Goal: Information Seeking & Learning: Learn about a topic

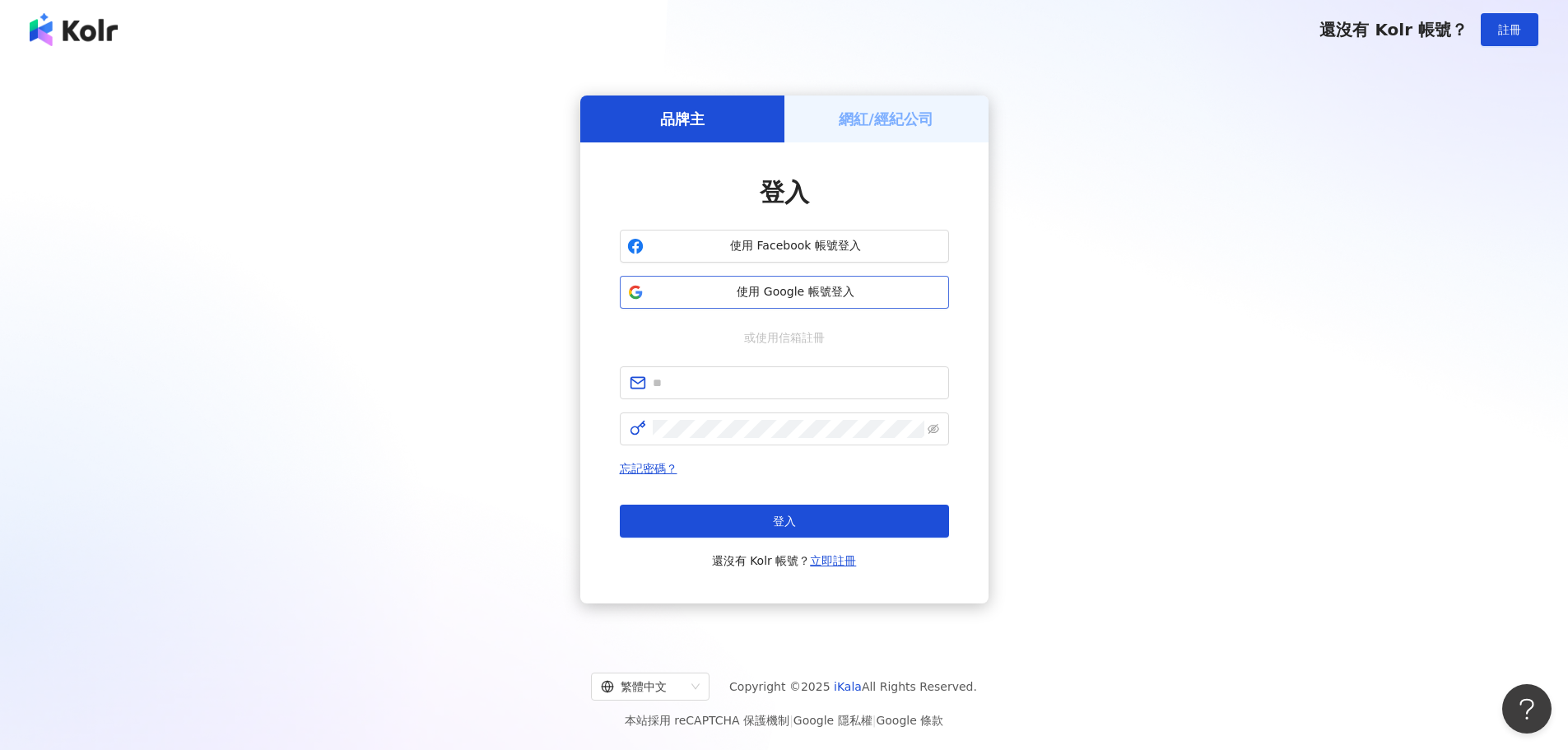
click at [781, 279] on button "使用 Google 帳號登入" at bounding box center [784, 292] width 329 height 33
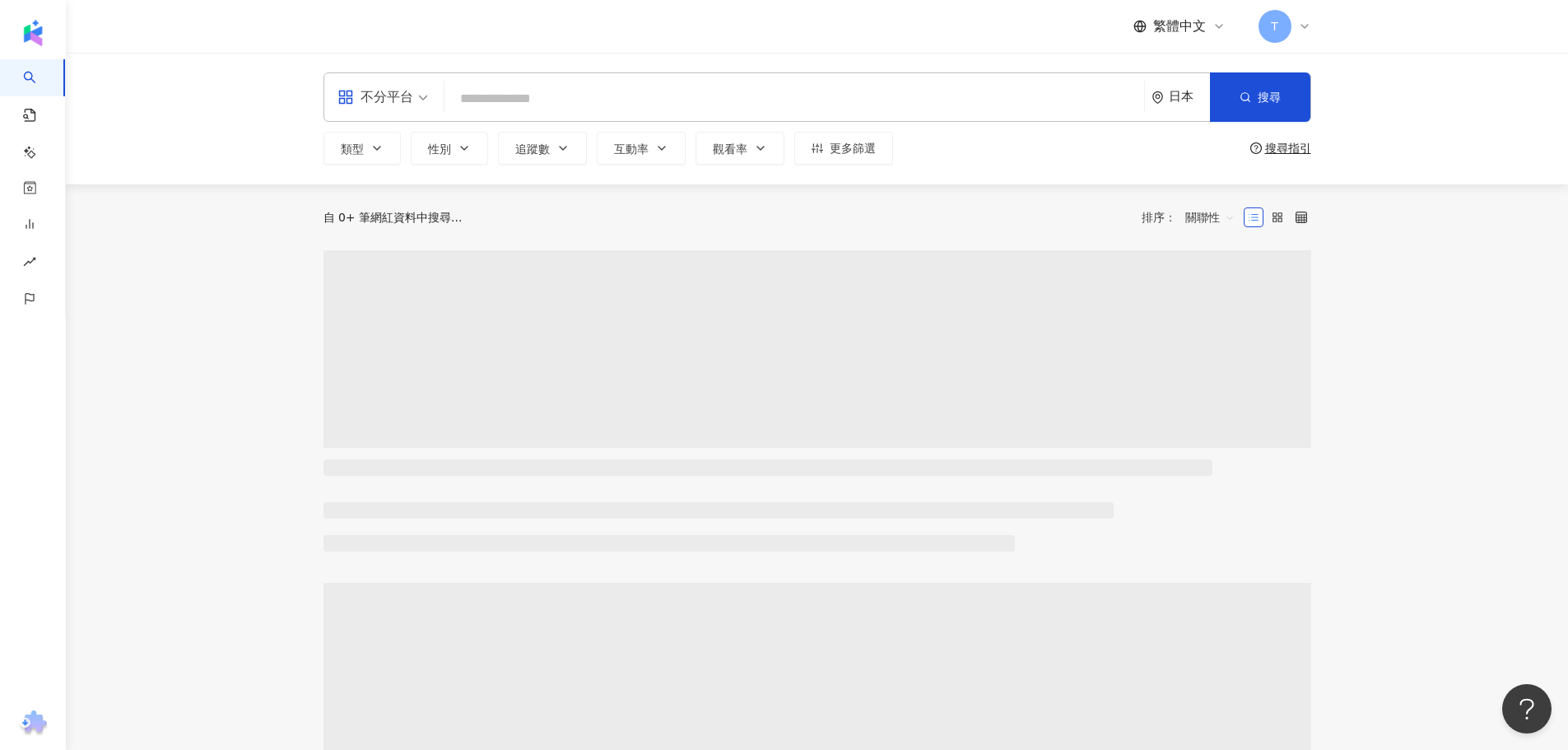
click at [1189, 95] on div "日本" at bounding box center [1189, 97] width 41 height 14
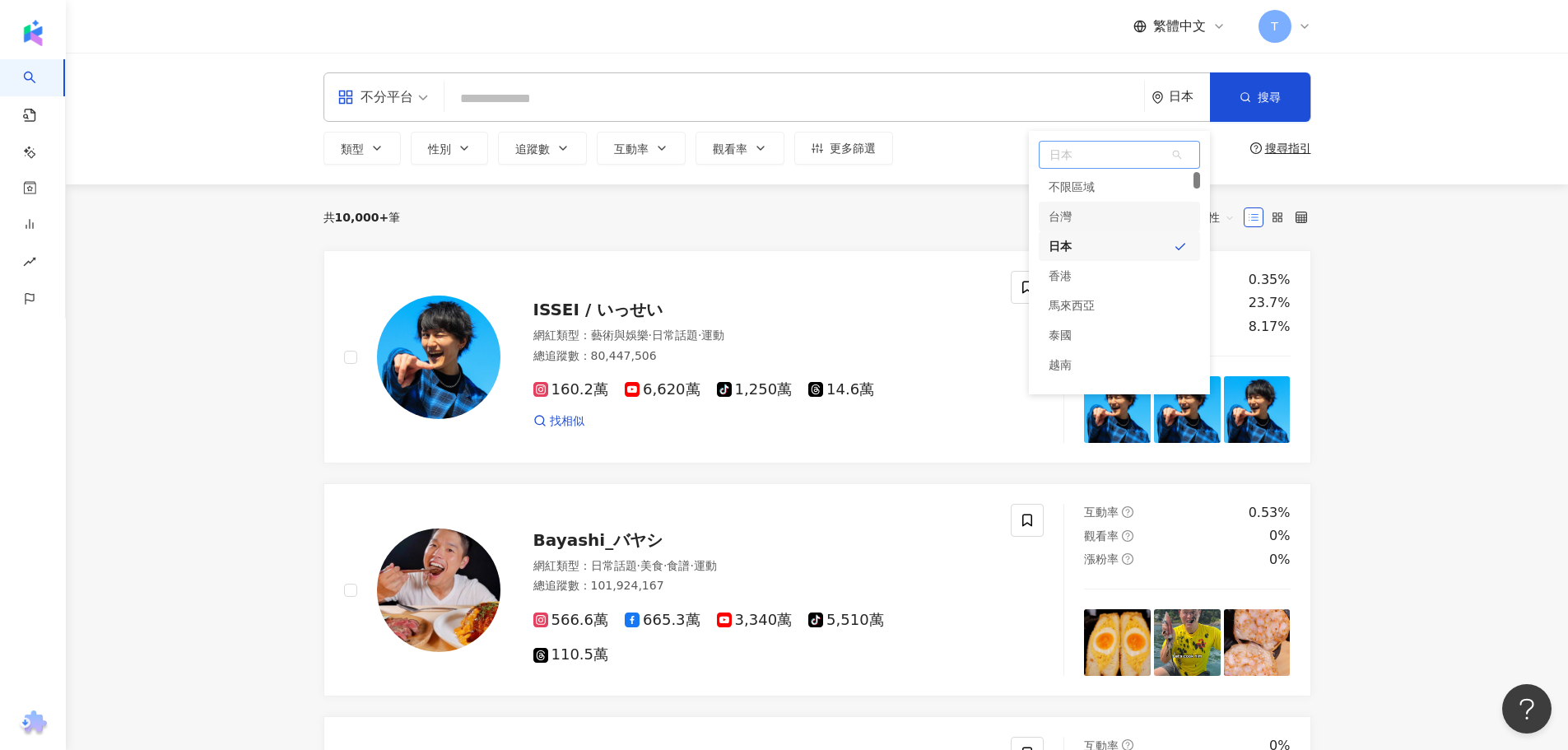
click at [1062, 218] on div "台灣" at bounding box center [1060, 216] width 23 height 30
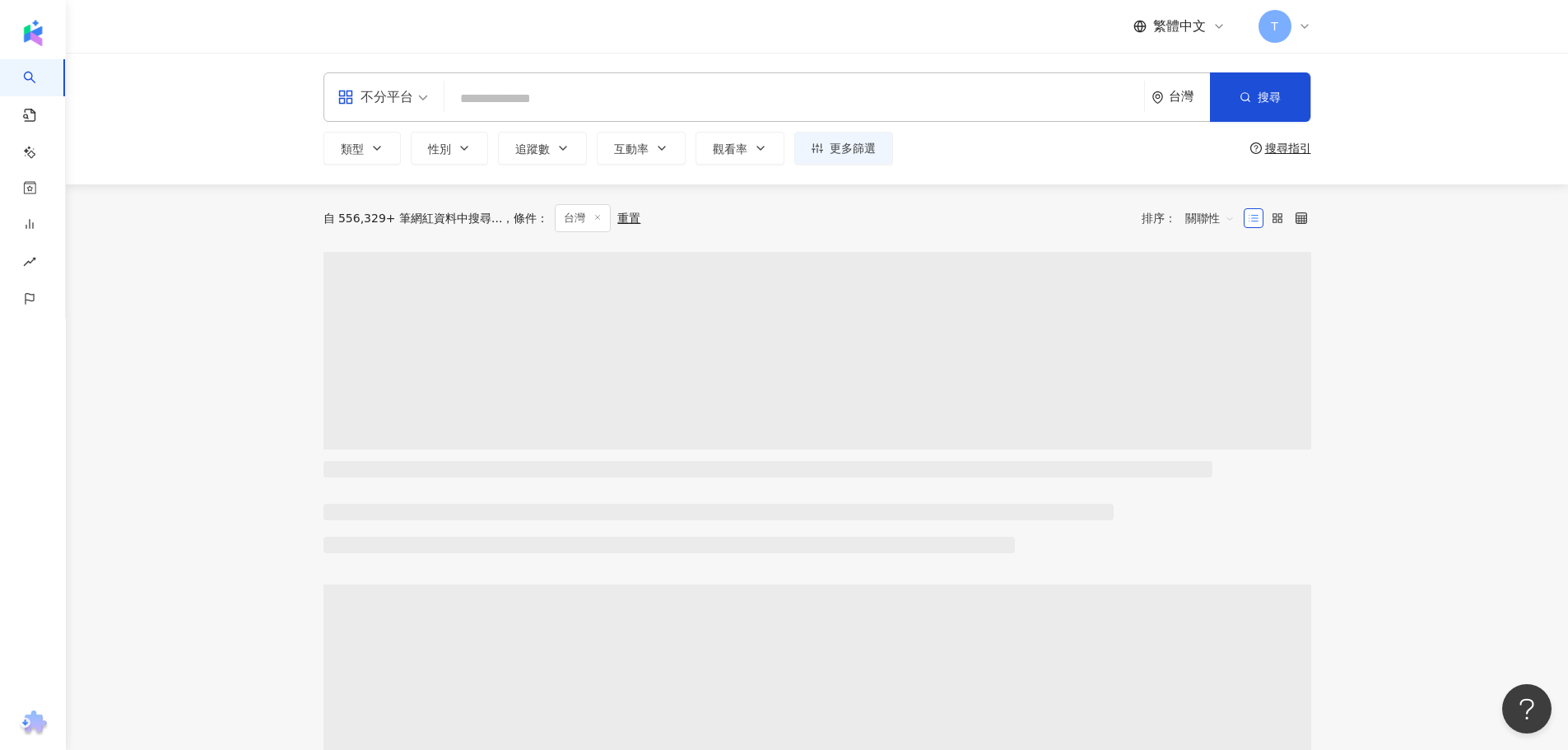
click at [568, 122] on div "不分平台 台灣 搜尋 類型 性別 追蹤數 互動率 觀看率 更多篩選 搜尋指引" at bounding box center [817, 119] width 1053 height 92
click at [560, 115] on input "search" at bounding box center [795, 98] width 687 height 32
type input "*"
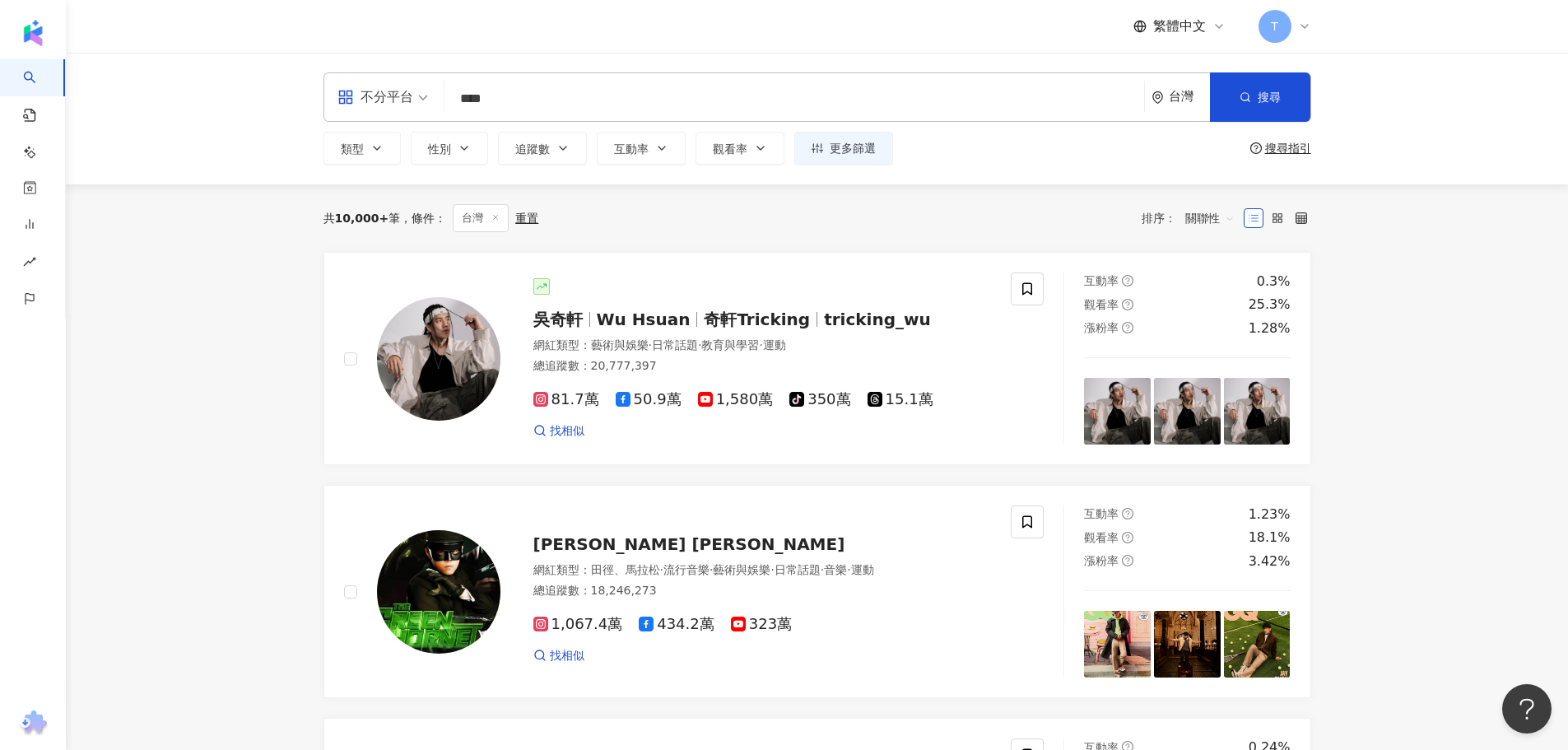
type input "****"
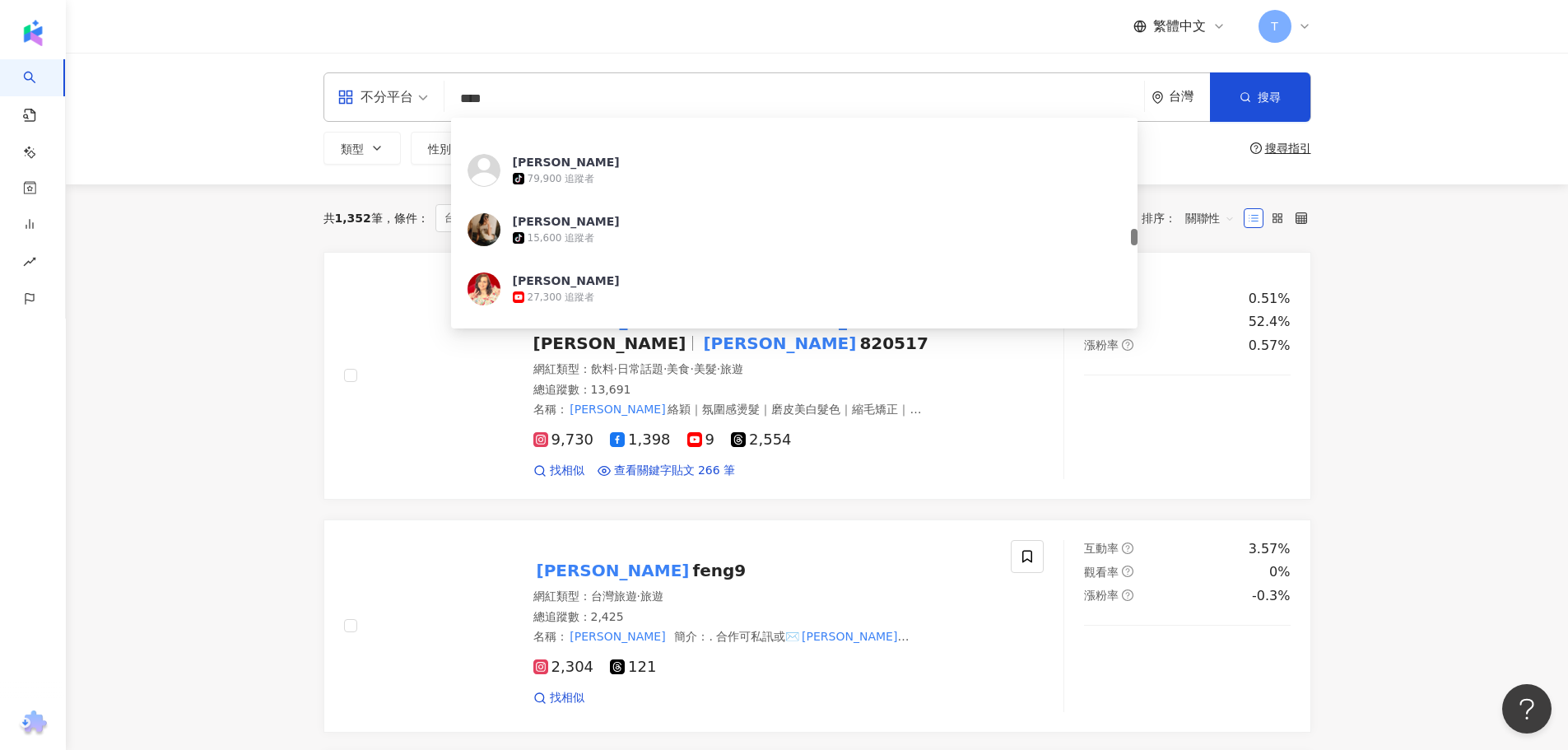
scroll to position [1481, 0]
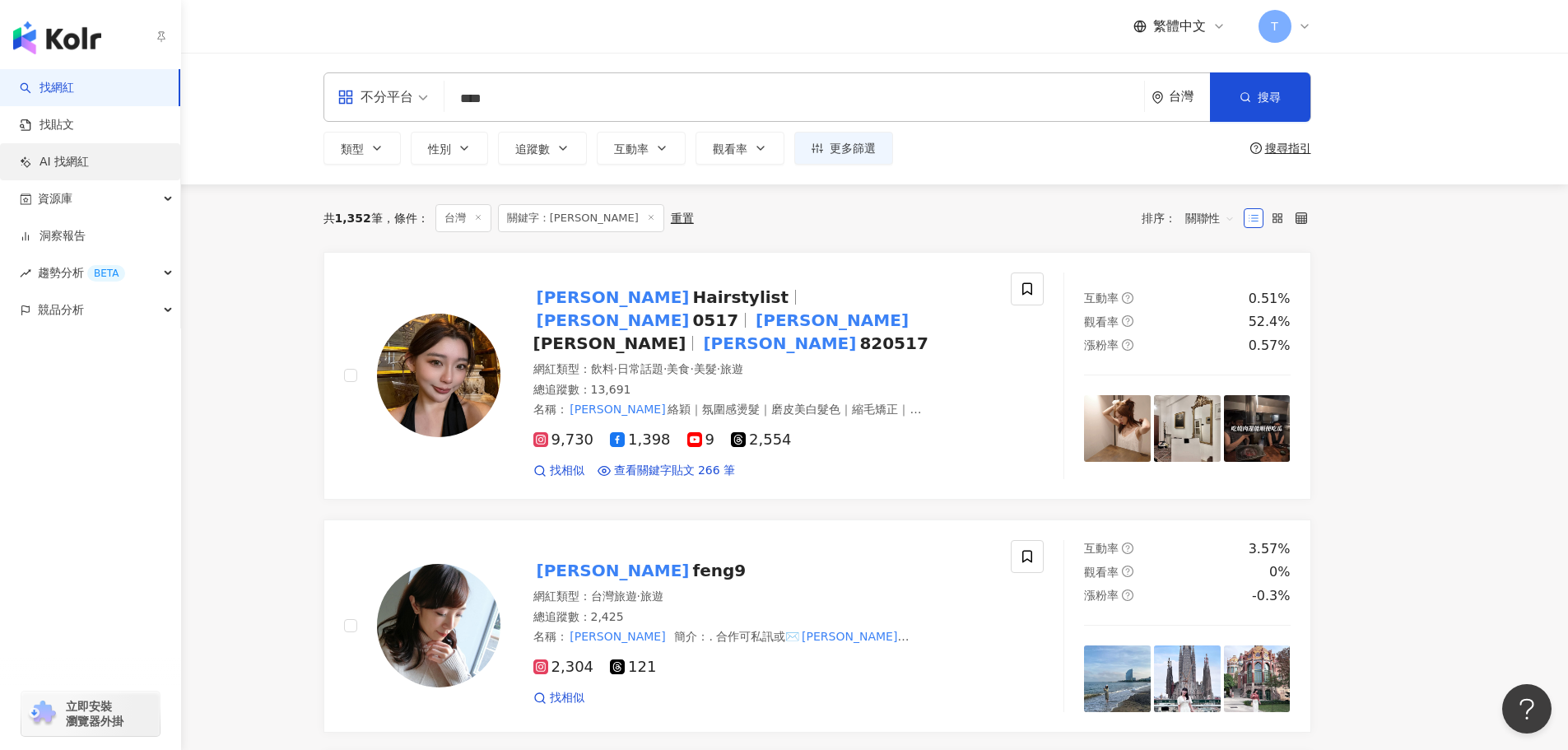
click at [20, 155] on link "AI 找網紅" at bounding box center [54, 162] width 69 height 16
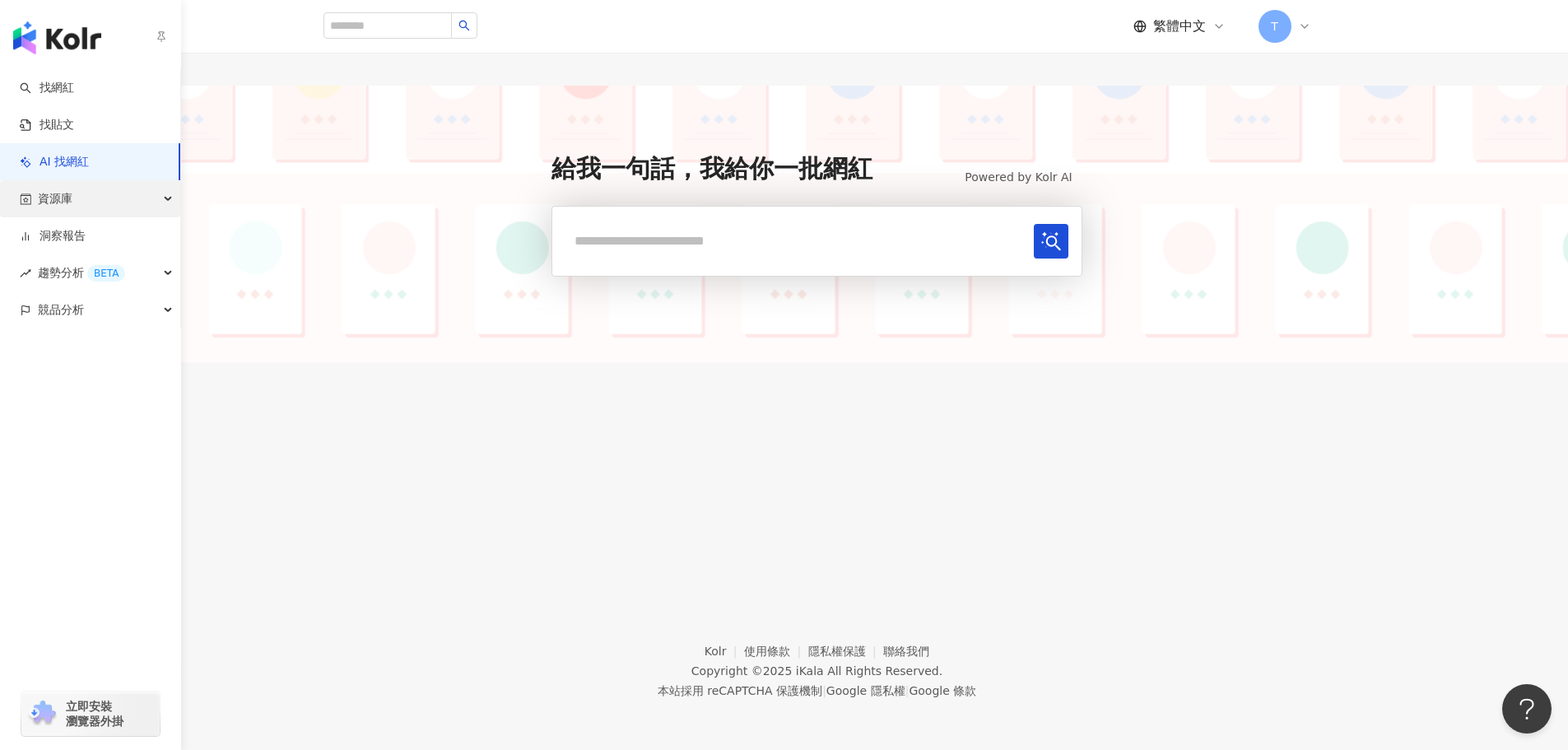
click at [65, 209] on span "資源庫" at bounding box center [55, 199] width 34 height 37
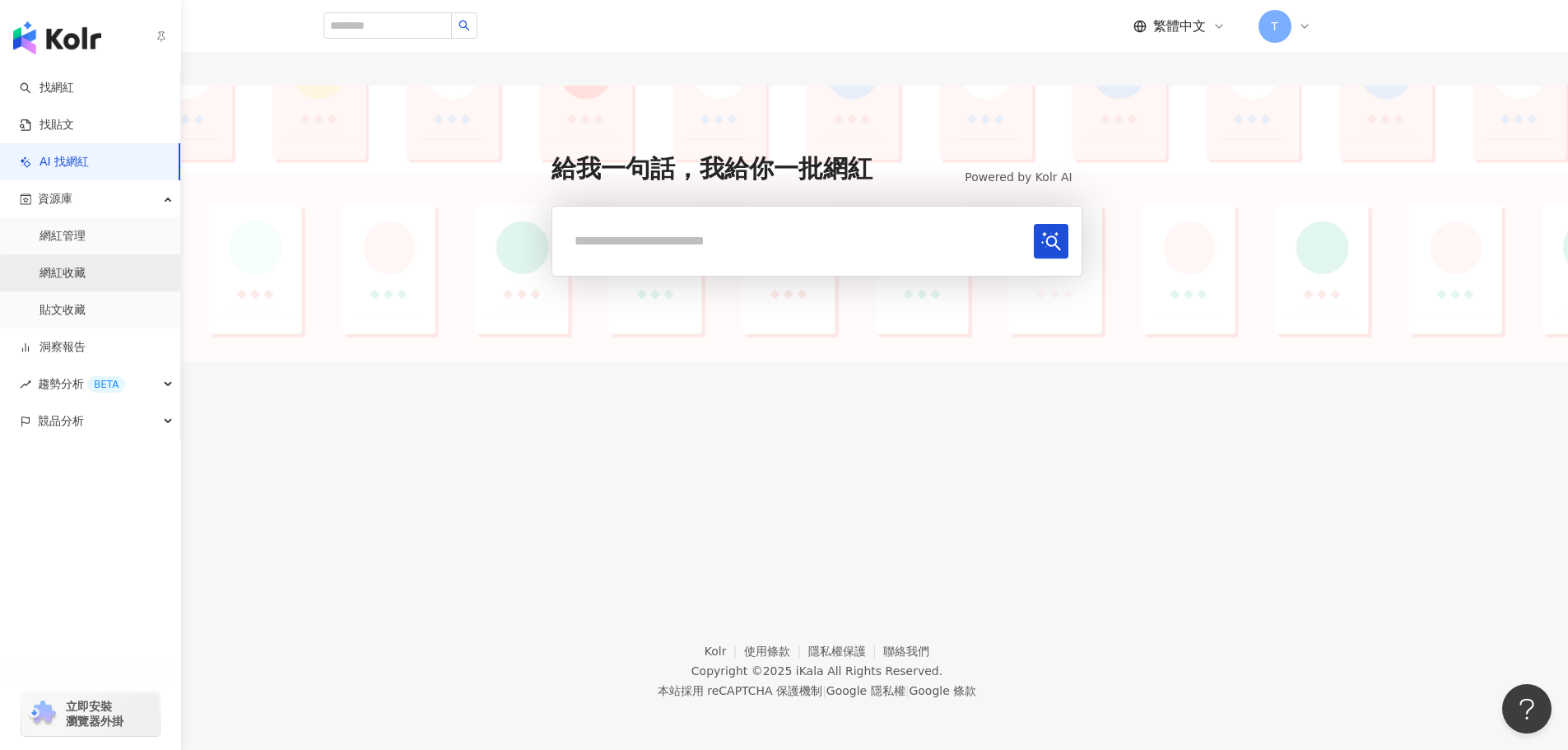
click at [66, 282] on link "網紅收藏" at bounding box center [63, 273] width 46 height 16
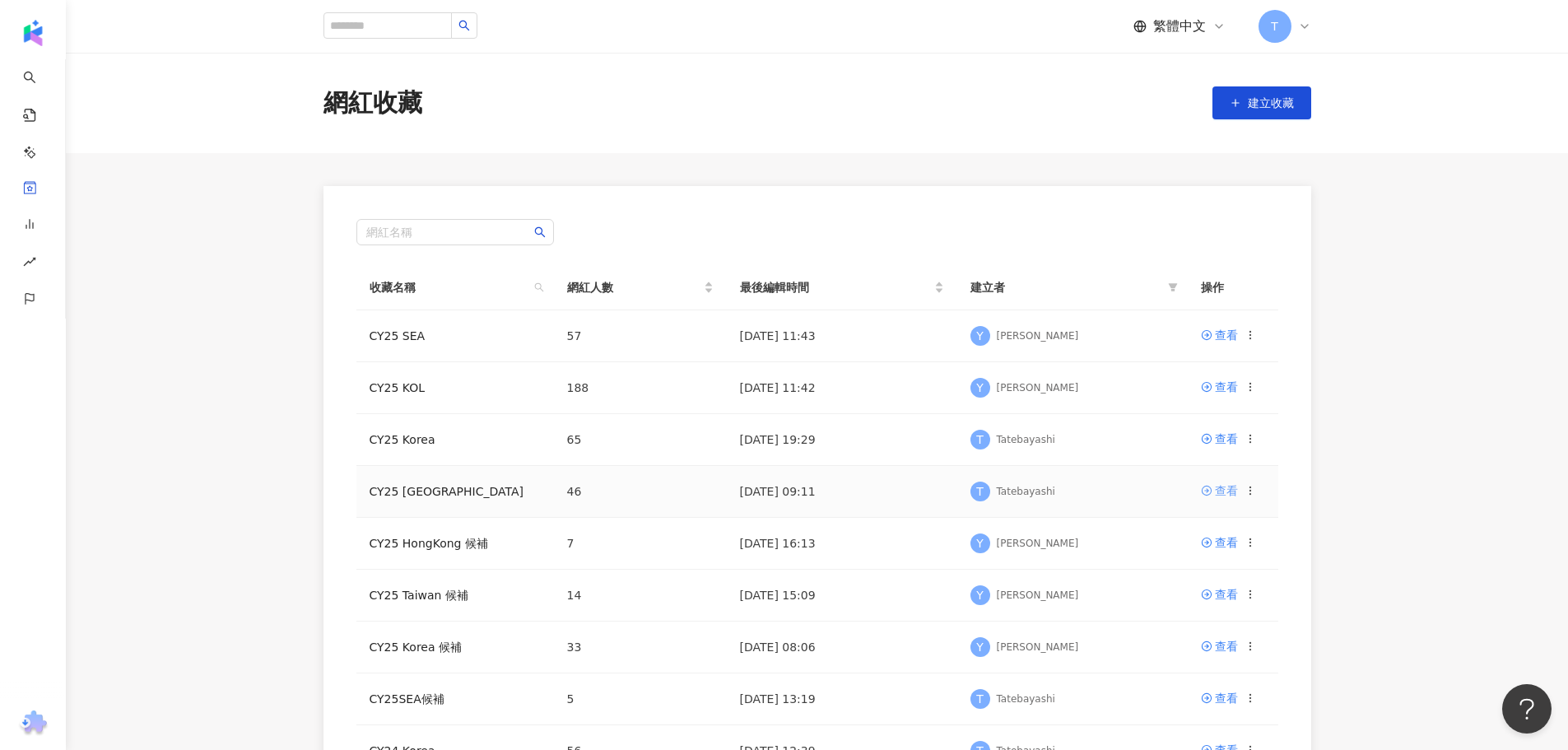
click at [1219, 497] on div "查看" at bounding box center [1226, 490] width 23 height 18
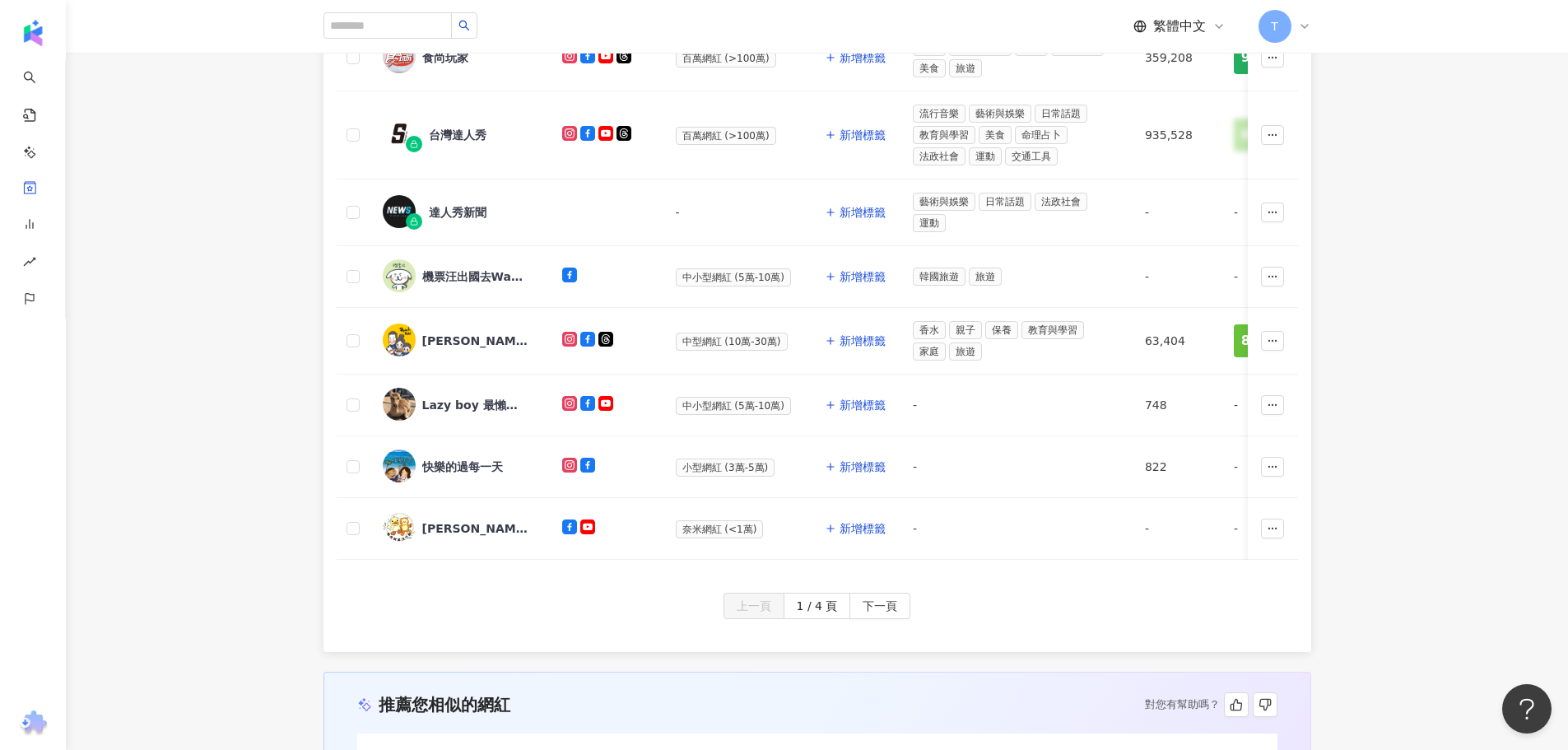
scroll to position [741, 0]
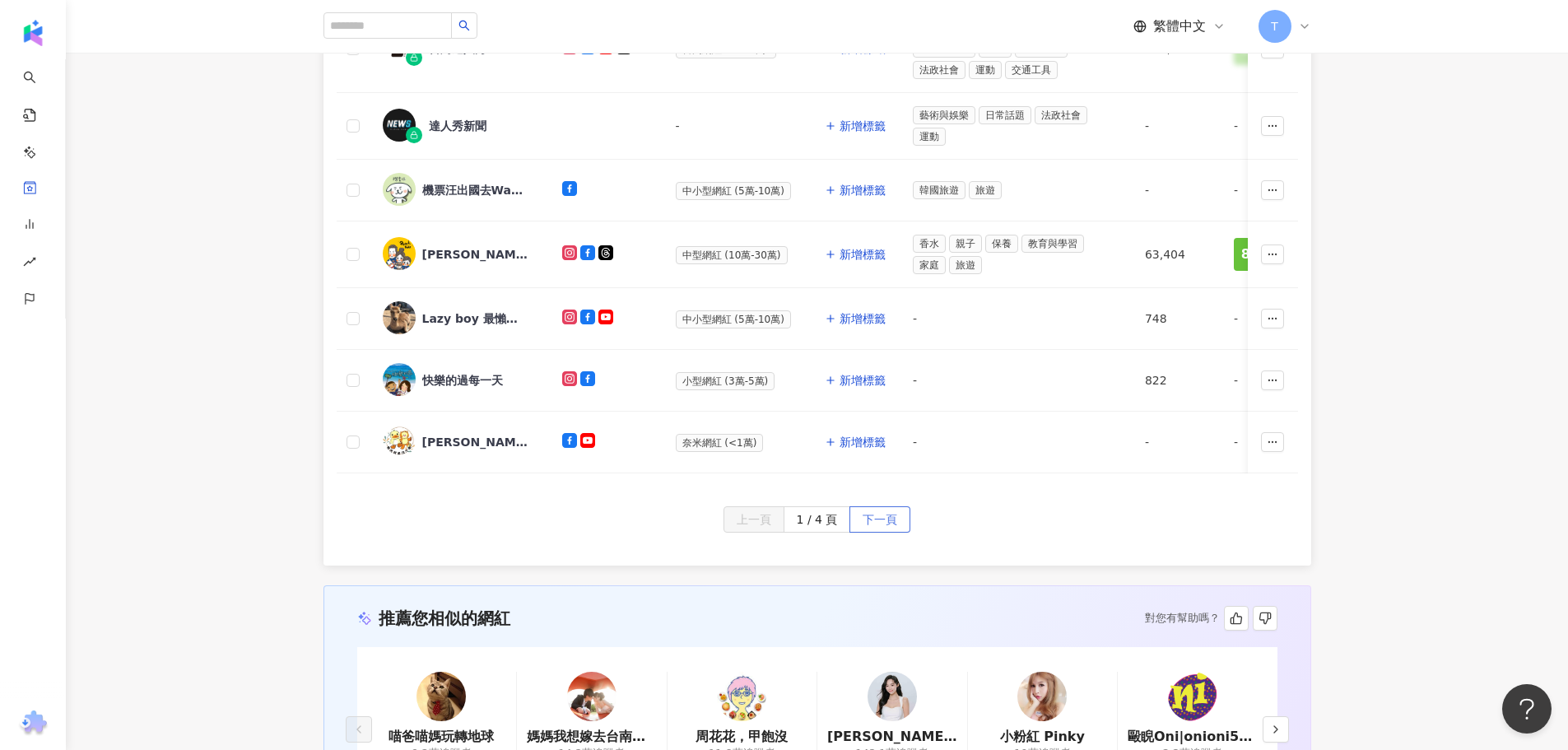
click at [874, 533] on span "下一頁" at bounding box center [879, 520] width 34 height 27
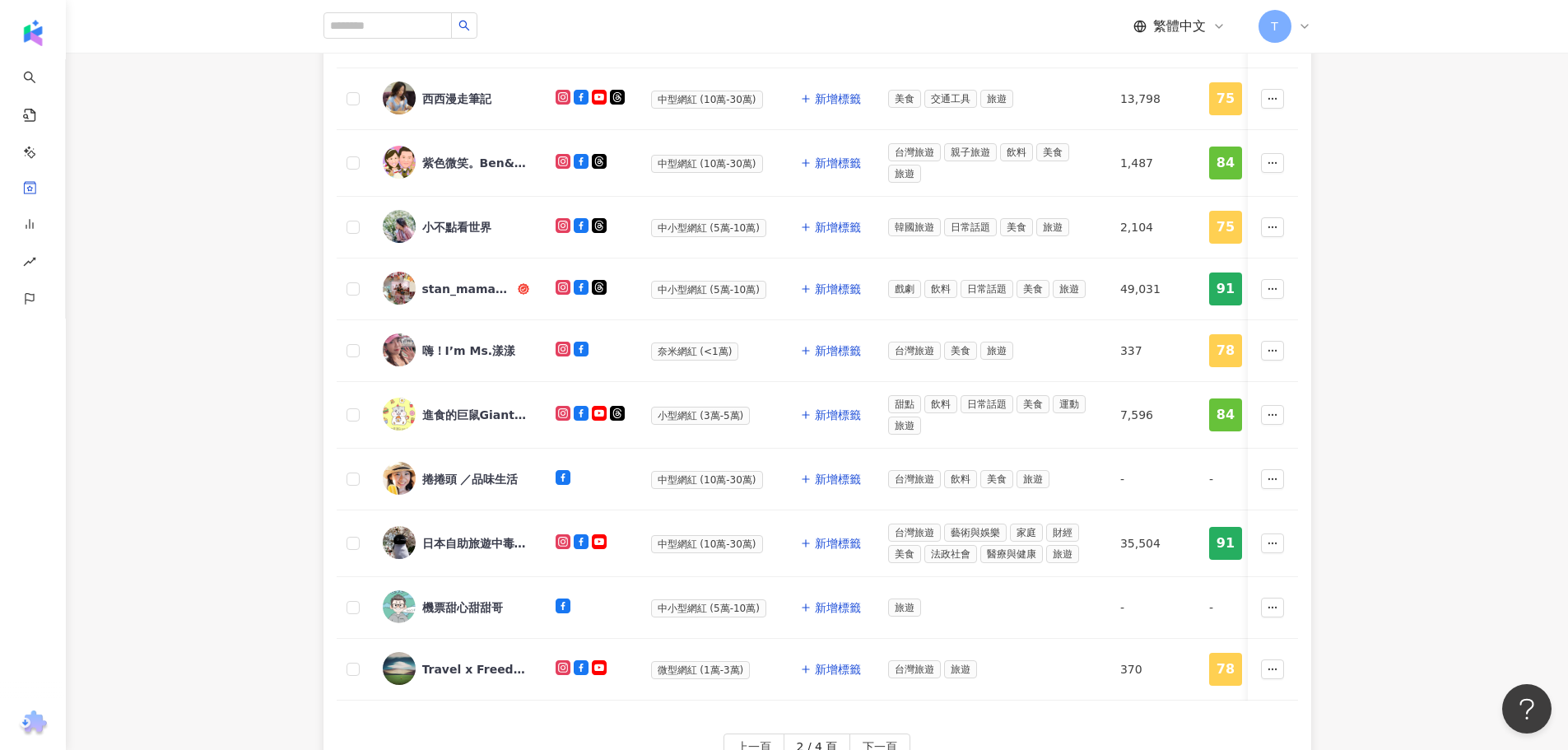
scroll to position [576, 0]
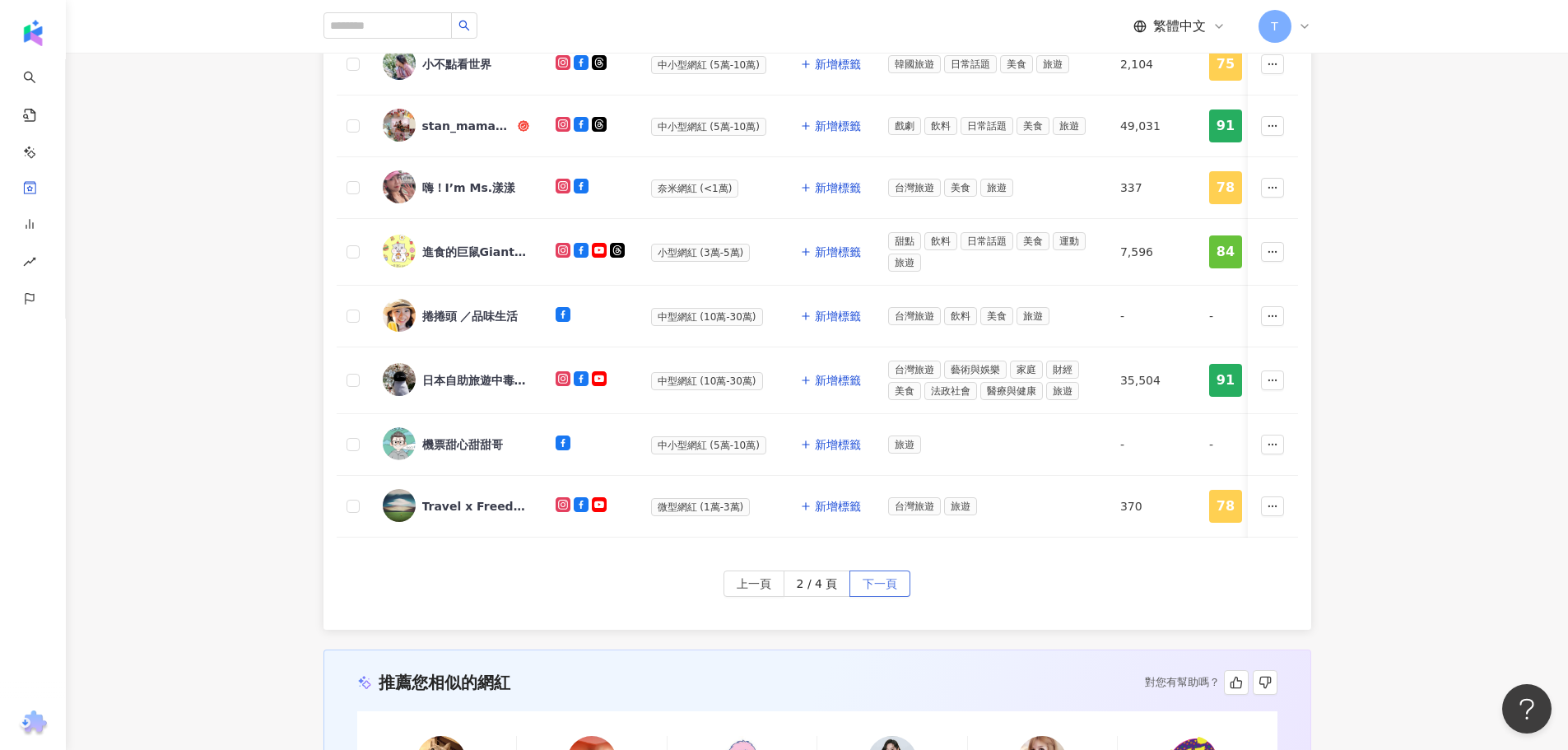
click at [867, 586] on span "下一頁" at bounding box center [879, 584] width 34 height 27
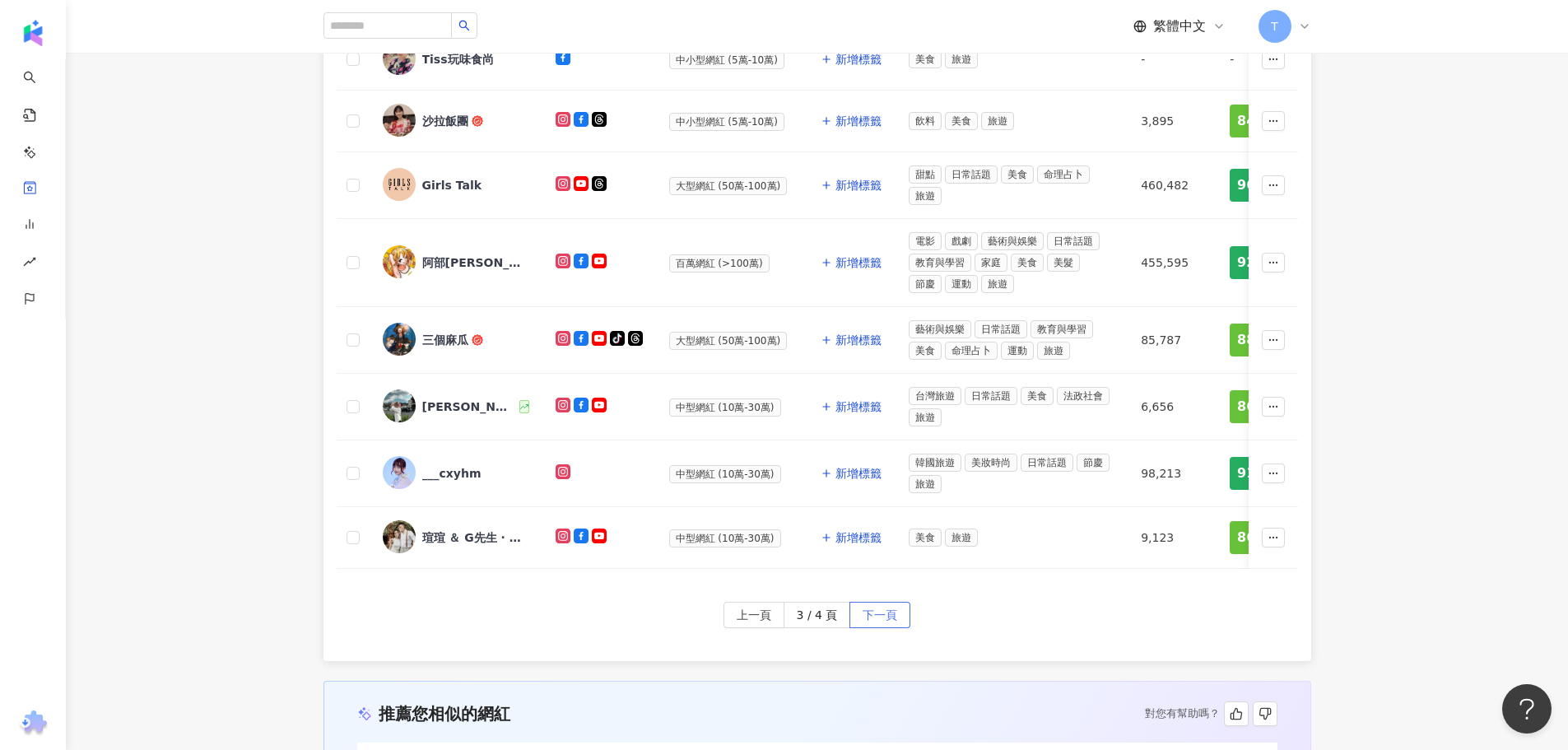
click at [867, 618] on span "下一頁" at bounding box center [879, 616] width 34 height 27
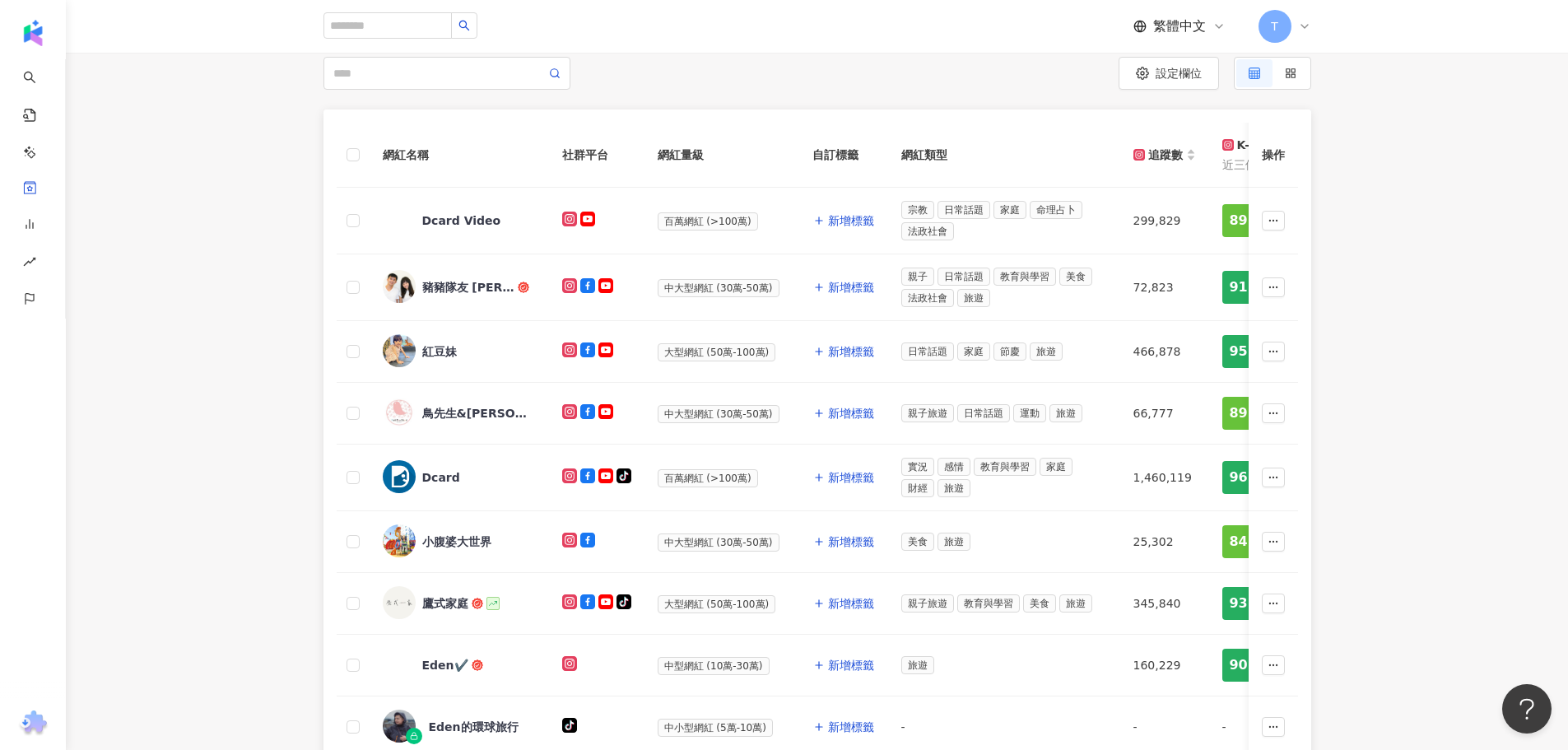
scroll to position [164, 0]
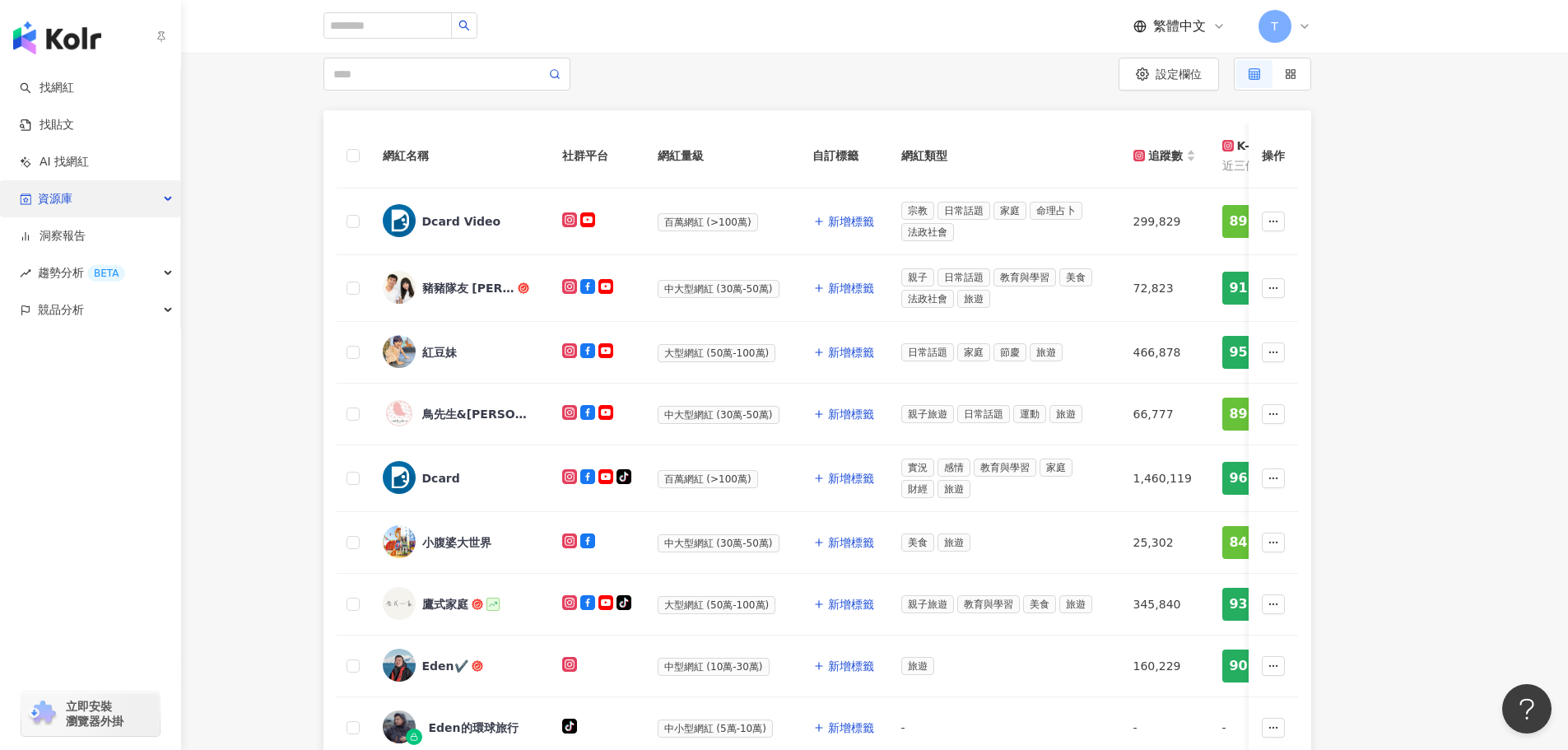
click at [125, 205] on div "資源庫" at bounding box center [90, 199] width 181 height 37
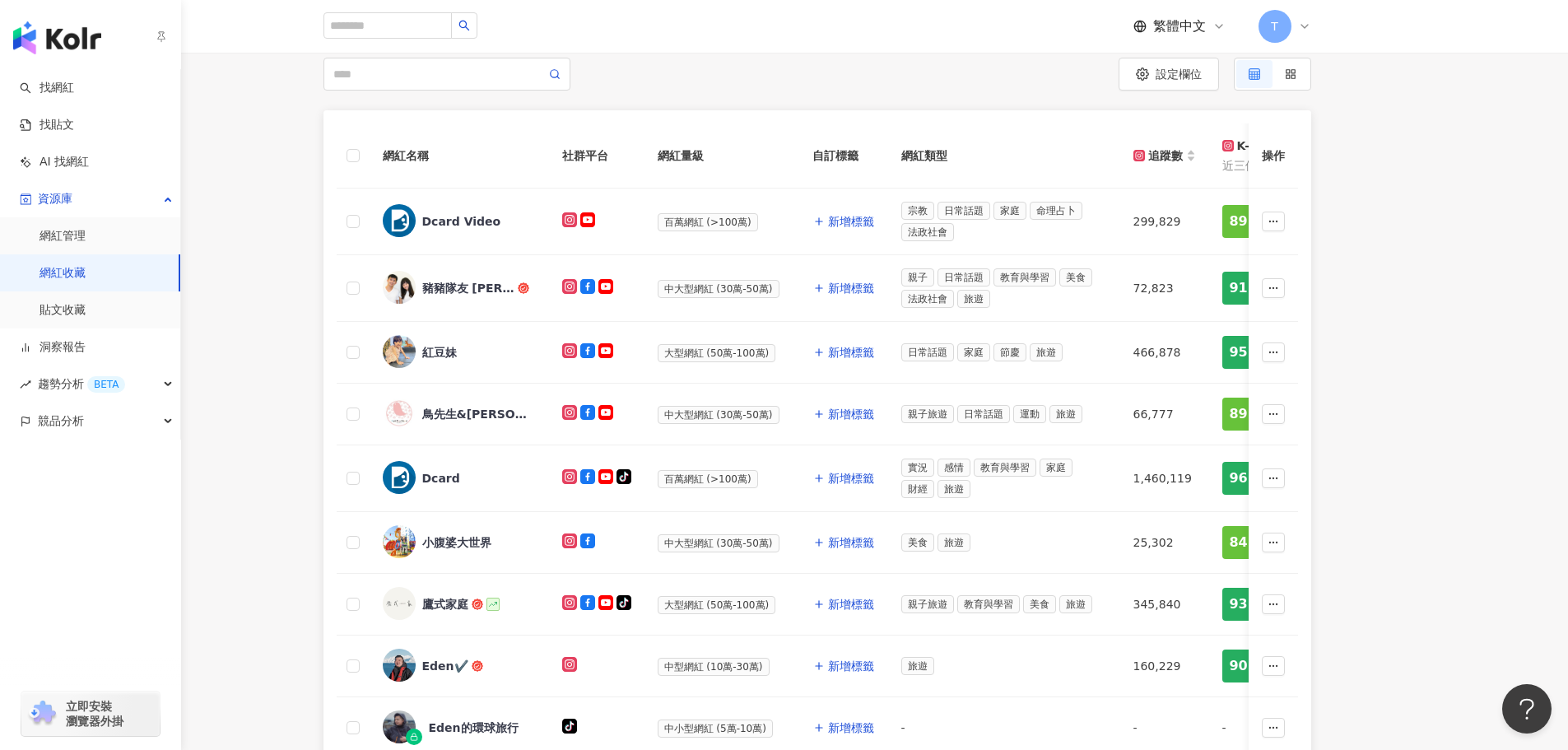
click at [86, 276] on link "網紅收藏" at bounding box center [63, 273] width 46 height 16
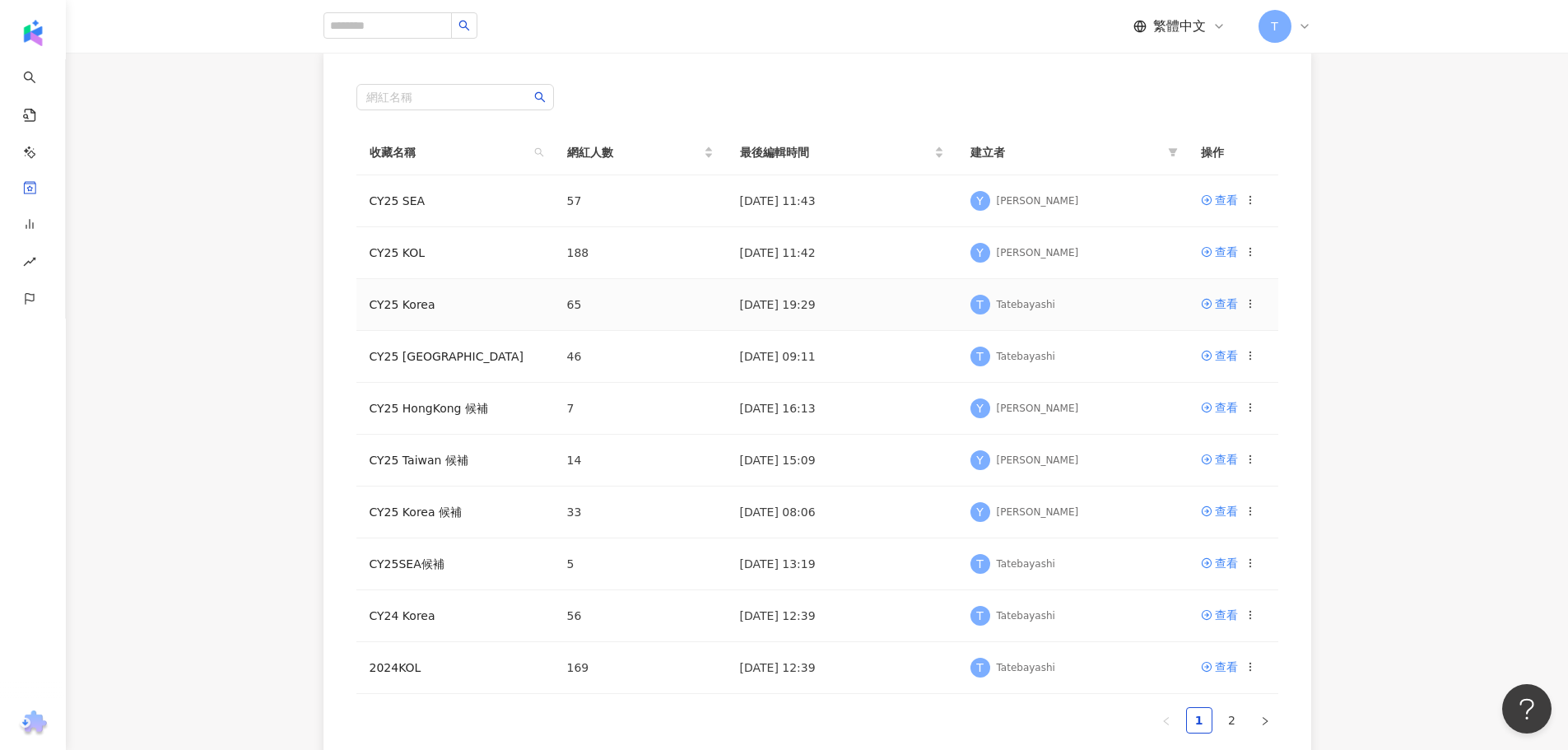
scroll to position [164, 0]
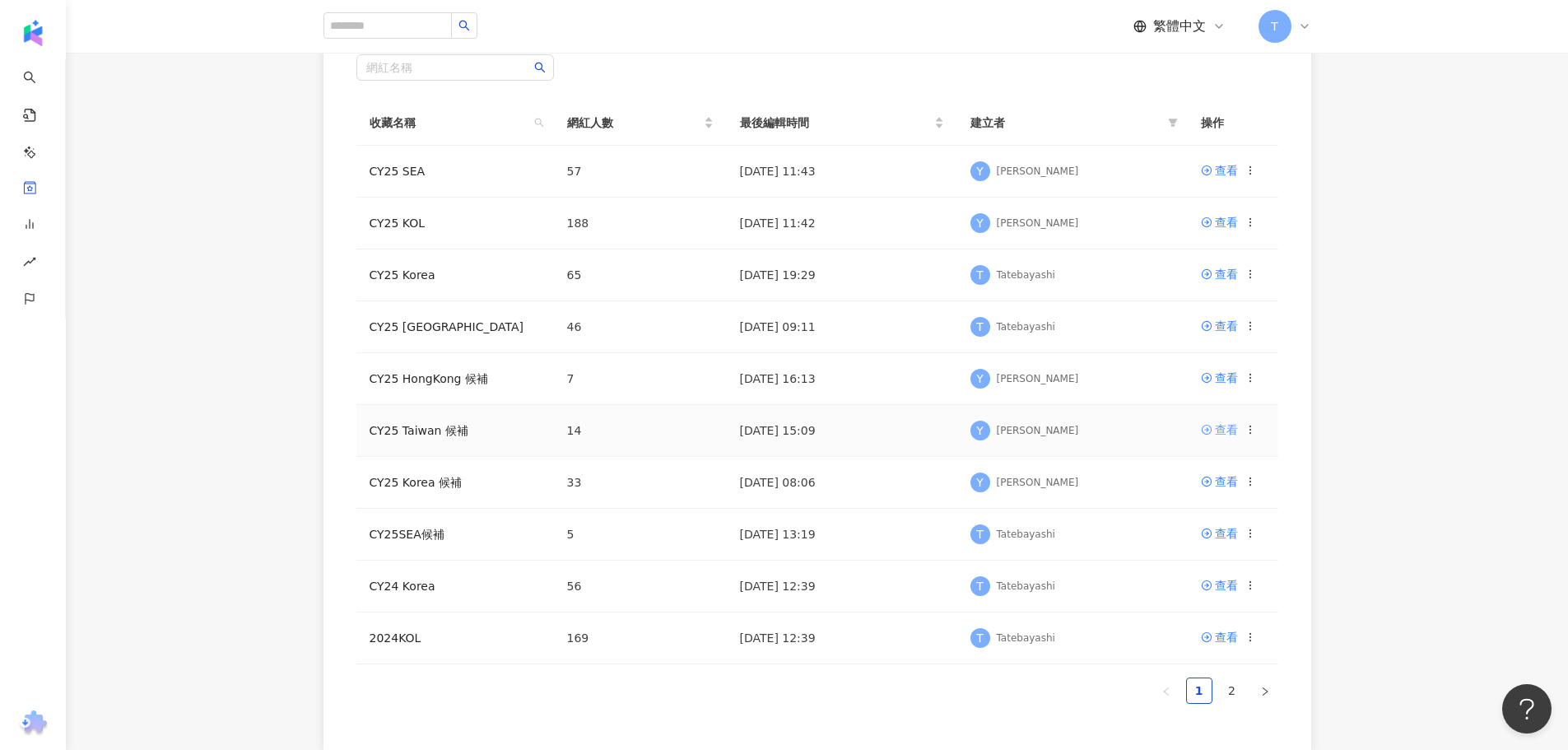
click at [1215, 431] on div "查看" at bounding box center [1226, 429] width 23 height 18
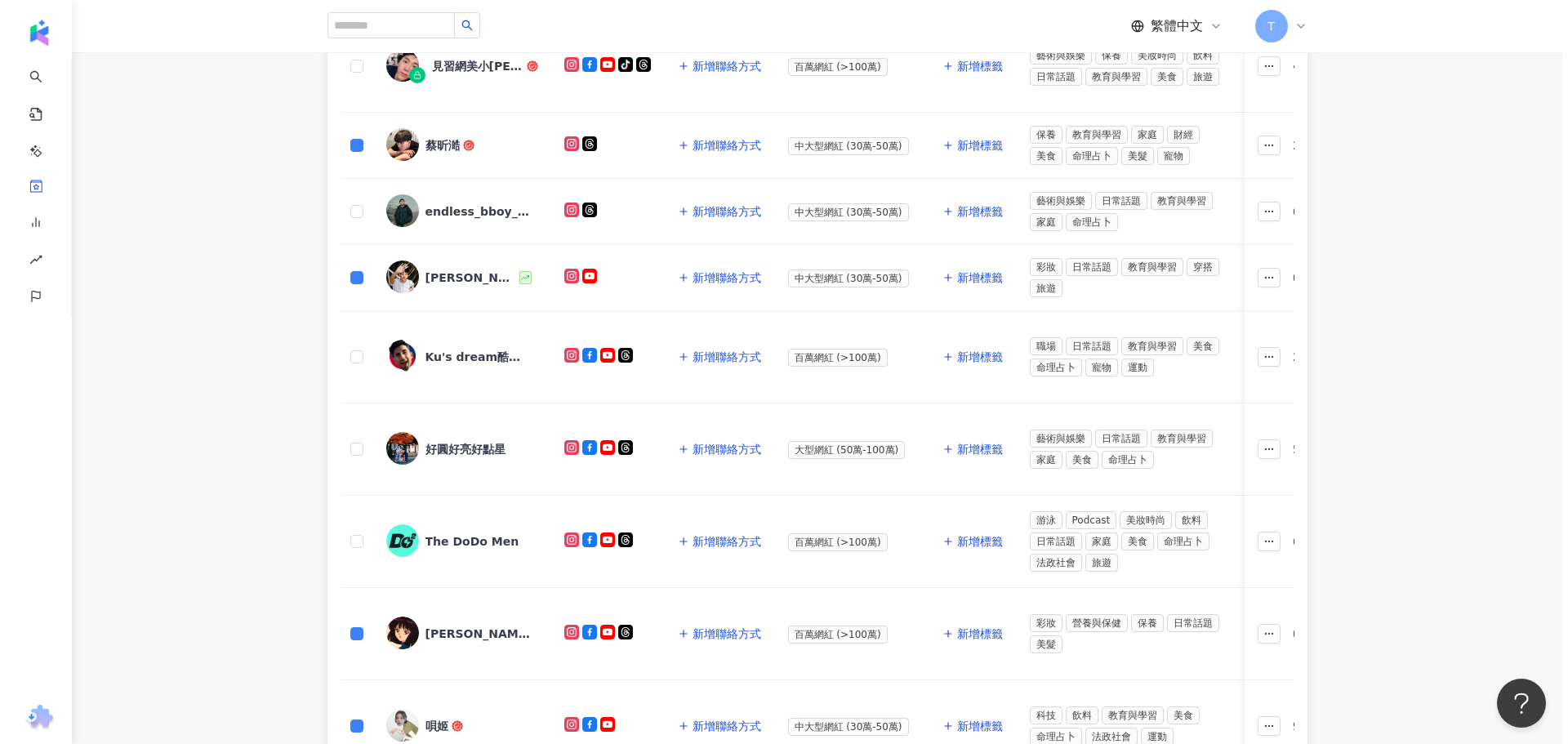
scroll to position [82, 0]
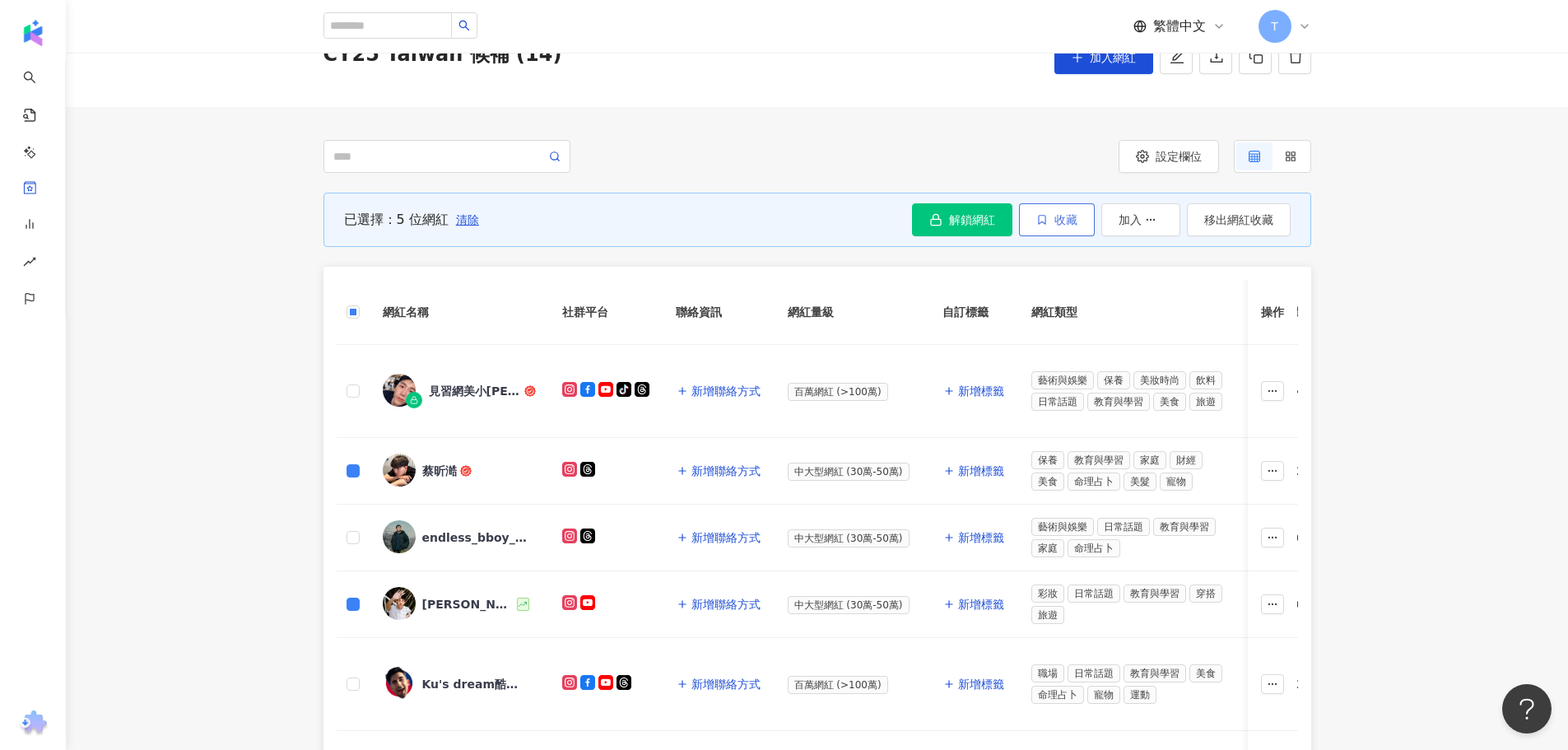
click at [1073, 217] on span "收藏" at bounding box center [1065, 219] width 23 height 13
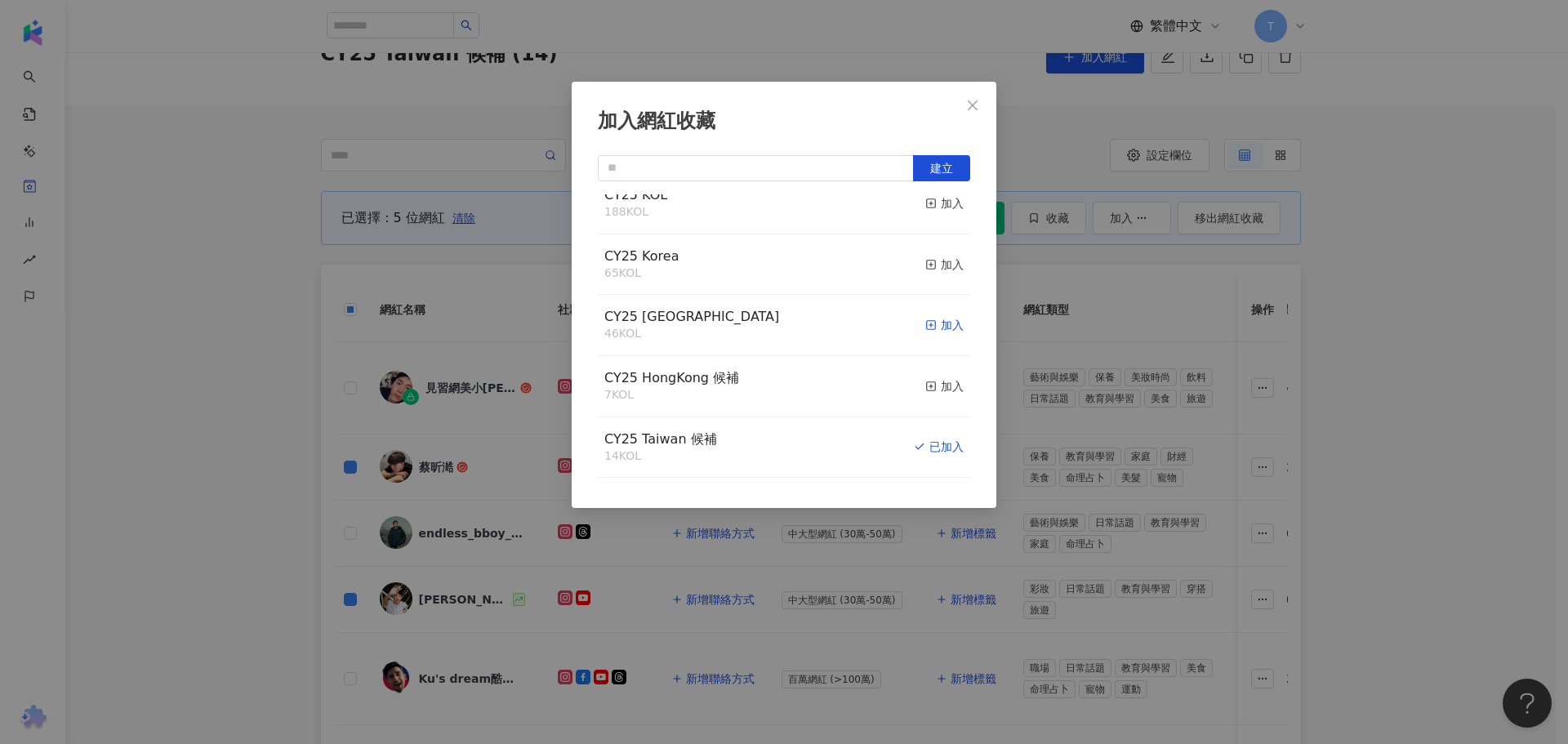
click at [930, 330] on div "加入" at bounding box center [944, 324] width 38 height 18
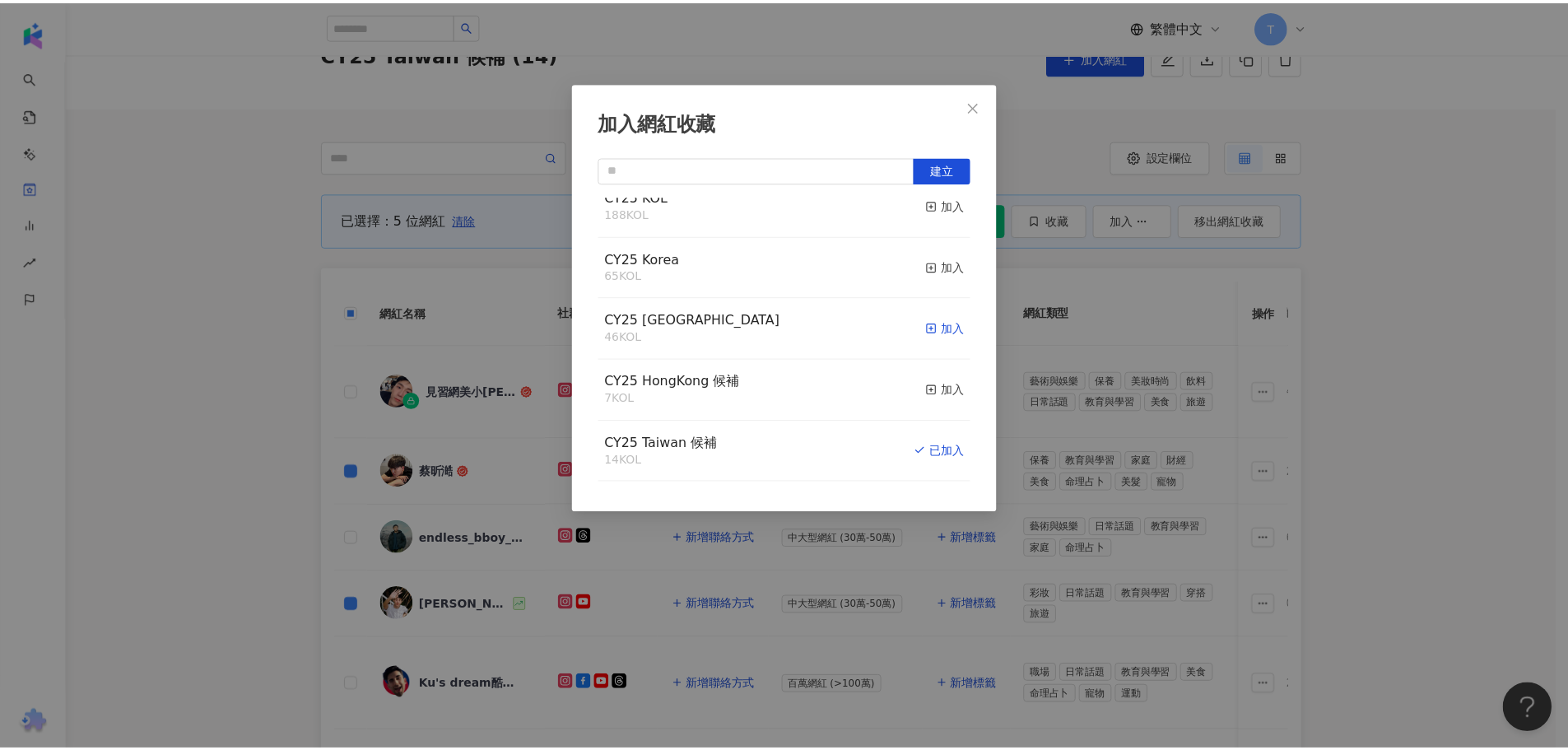
scroll to position [0, 0]
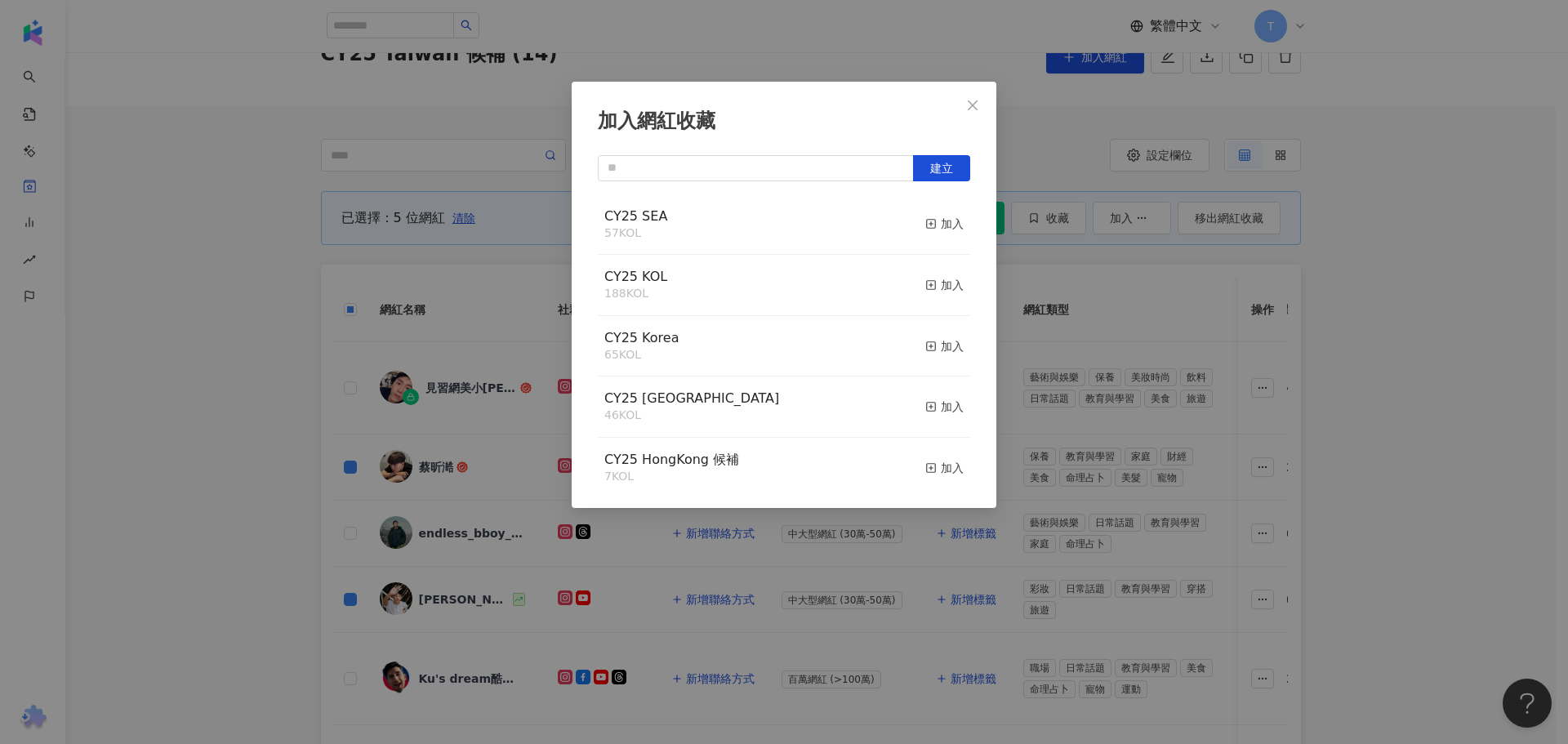
click at [156, 386] on div "加入網紅收藏 建立 CY25 SEA 57 KOL 加入 CY25 KOL 188 KOL 加入 CY25 Korea 65 KOL 加入 CY25 Taiw…" at bounding box center [784, 372] width 1568 height 744
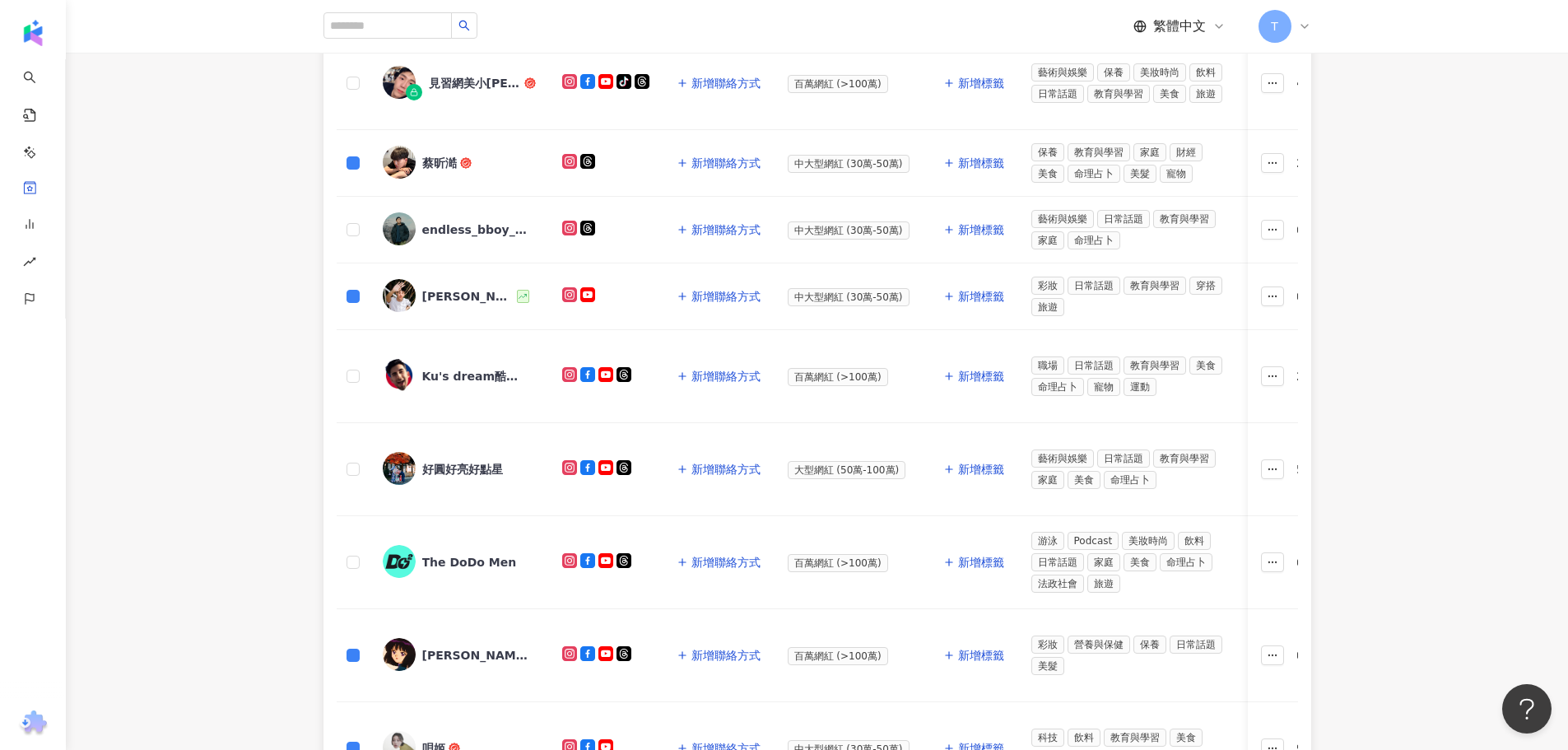
scroll to position [494, 0]
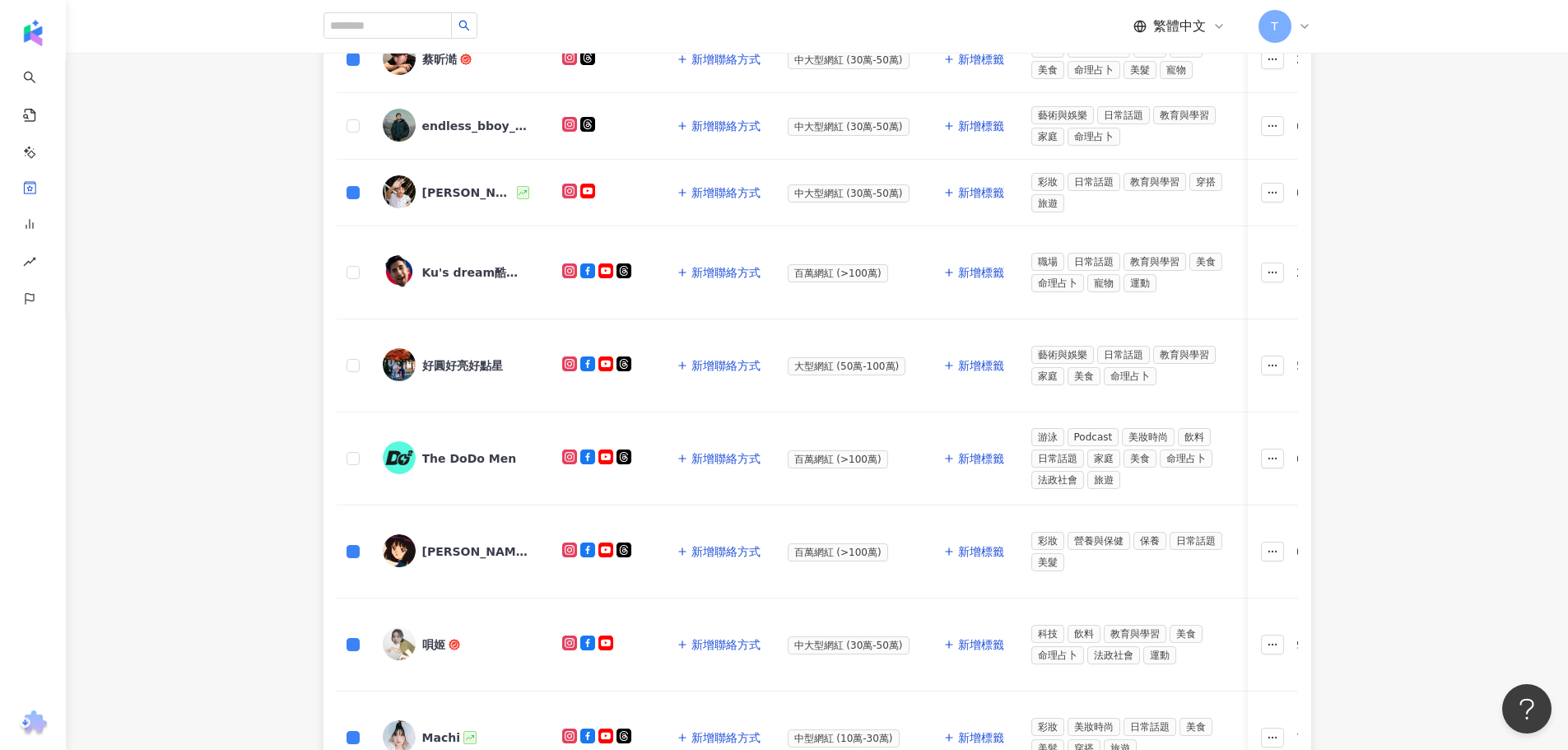
click at [447, 545] on div "Nina" at bounding box center [475, 551] width 107 height 16
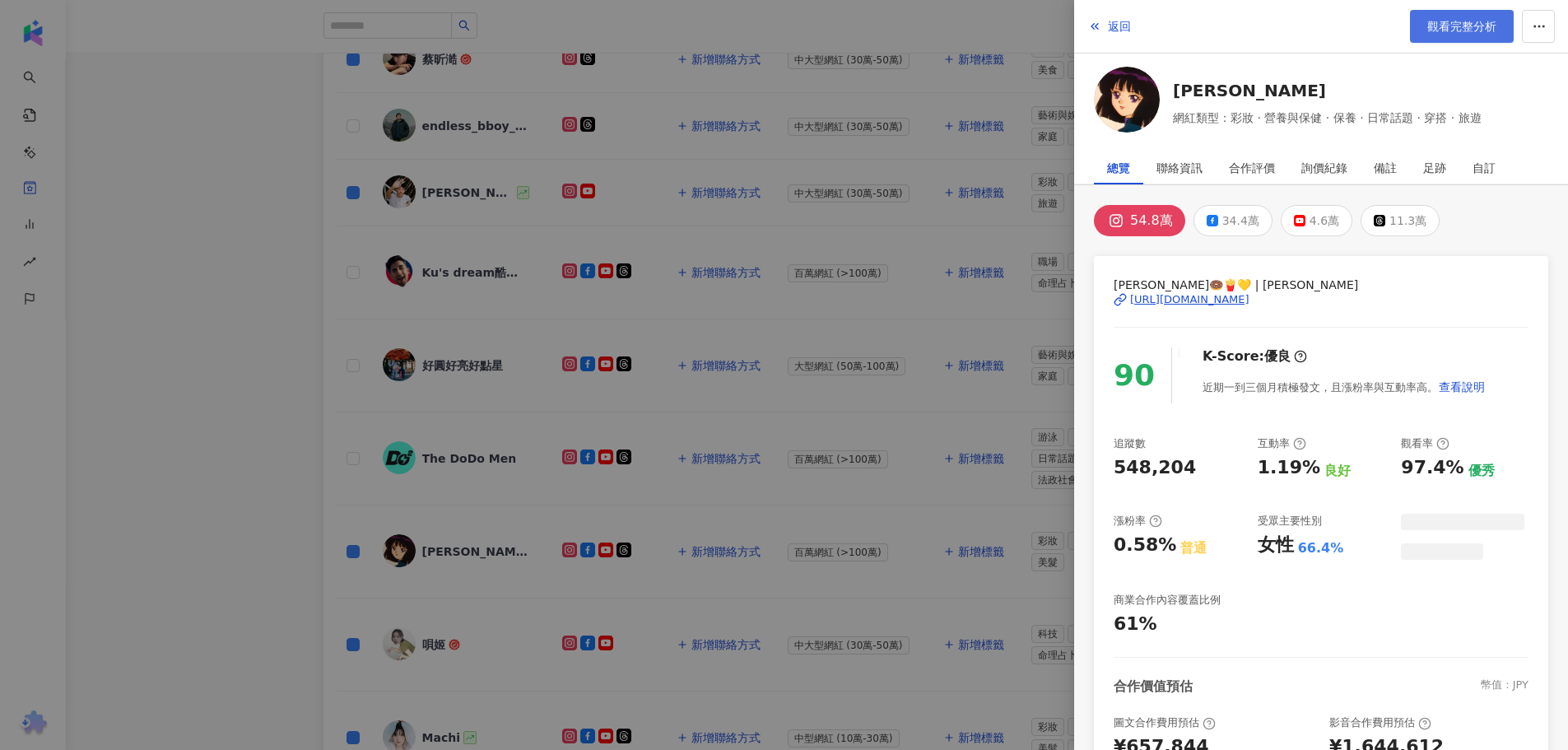
click at [1428, 37] on link "觀看完整分析" at bounding box center [1462, 27] width 104 height 33
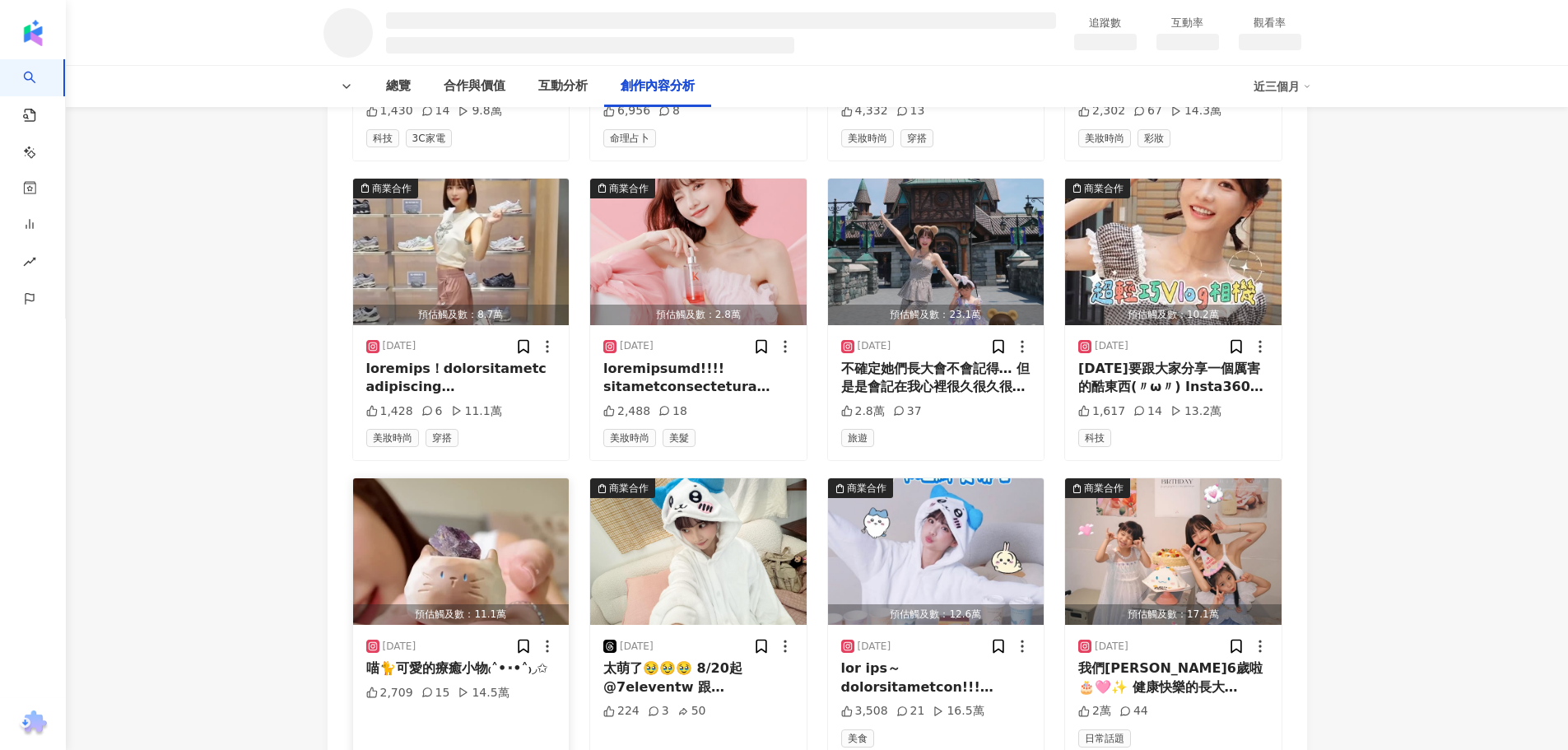
scroll to position [2594, 0]
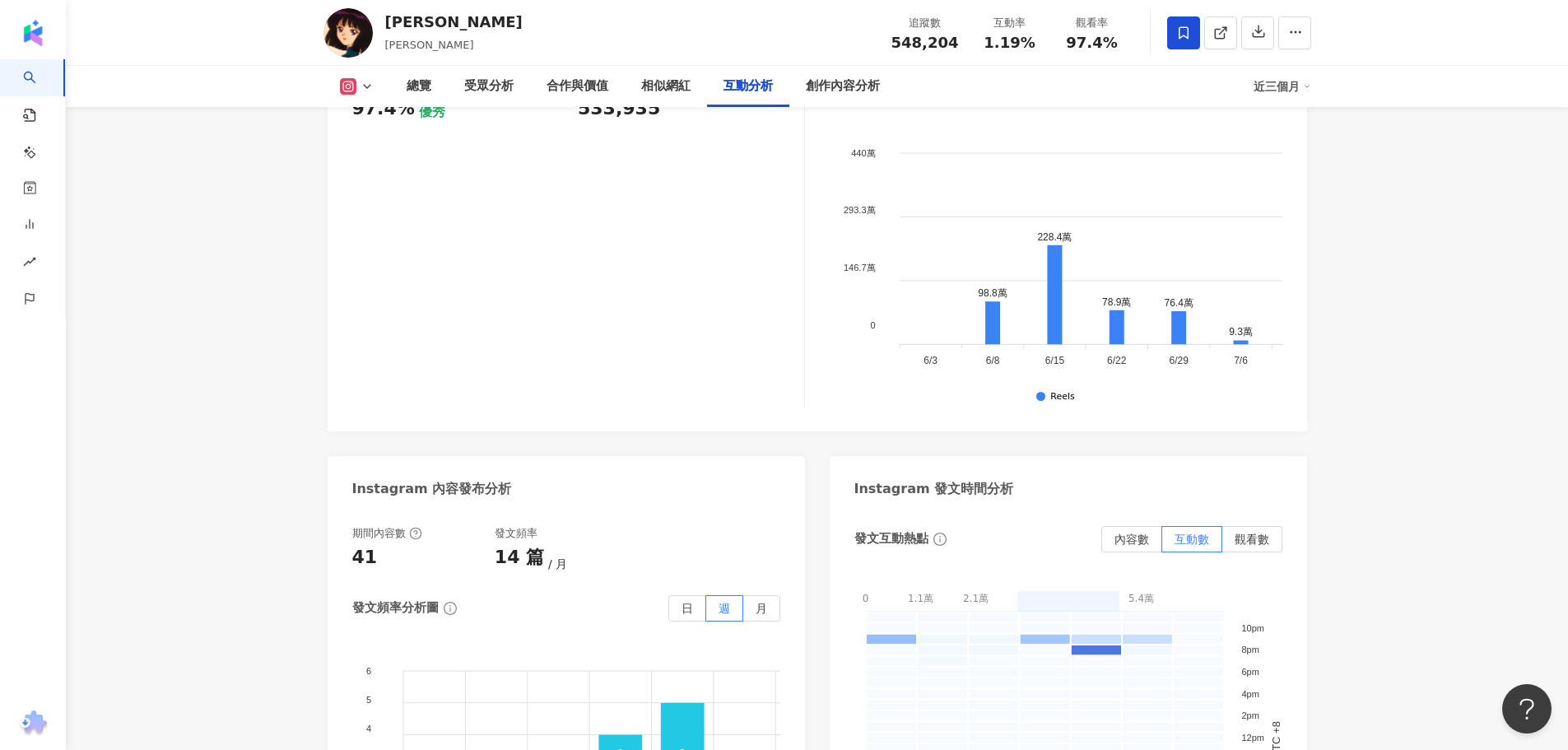
scroll to position [3497, 0]
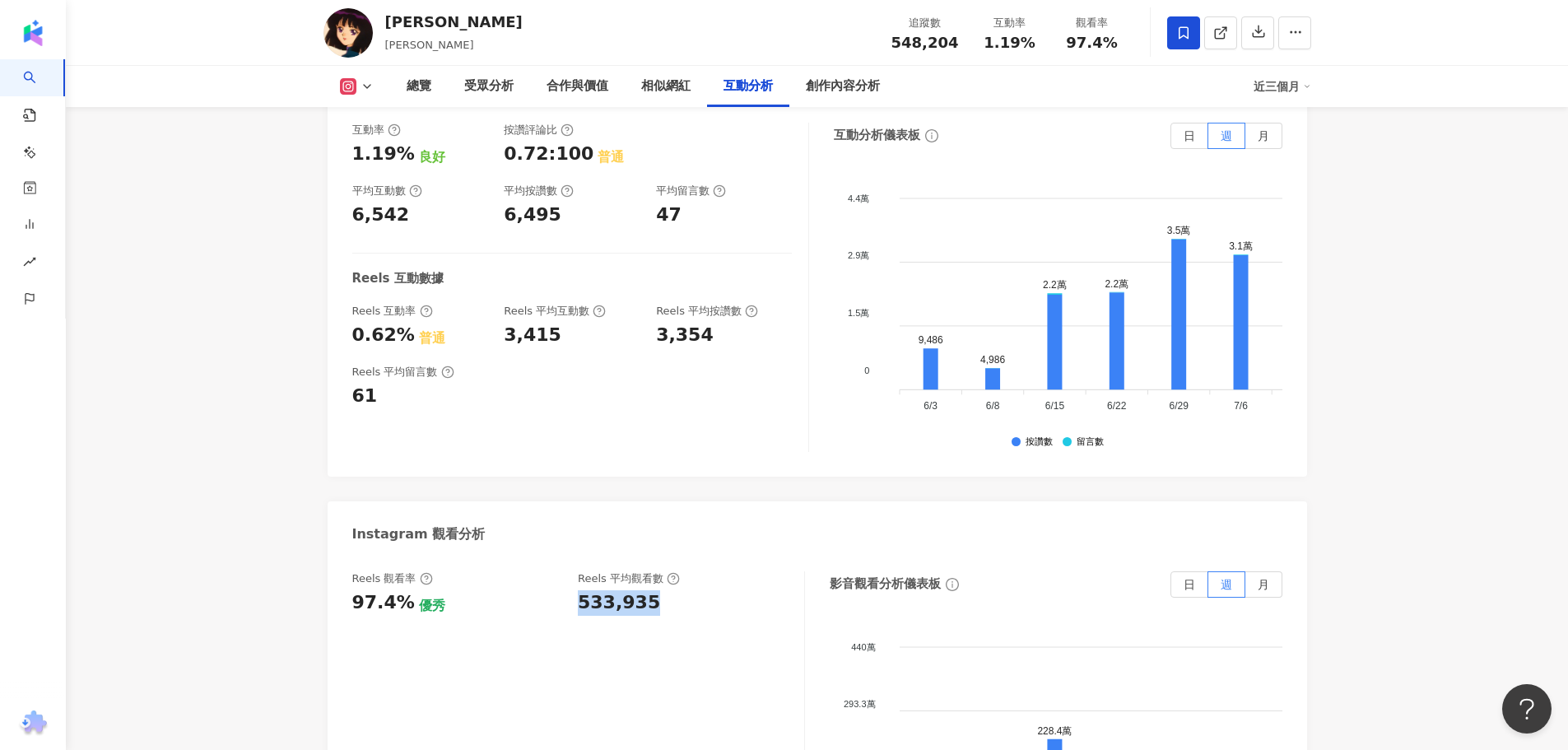
drag, startPoint x: 574, startPoint y: 470, endPoint x: 668, endPoint y: 473, distance: 94.0
click at [668, 571] on div "Reels 觀看率 97.4% 優秀 [PERSON_NAME] 平均觀看數 533,935" at bounding box center [569, 593] width 435 height 45
copy div "533,935"
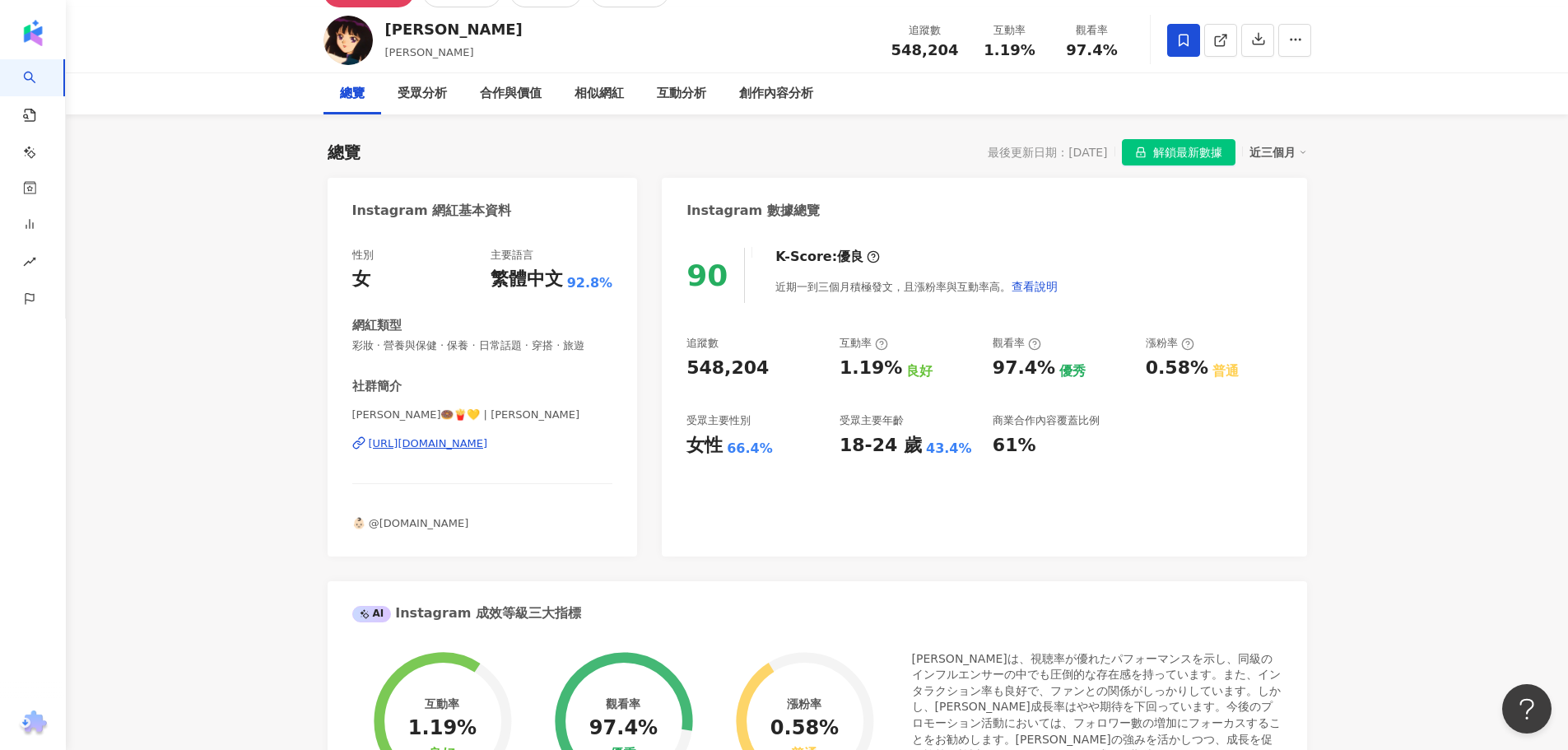
scroll to position [0, 0]
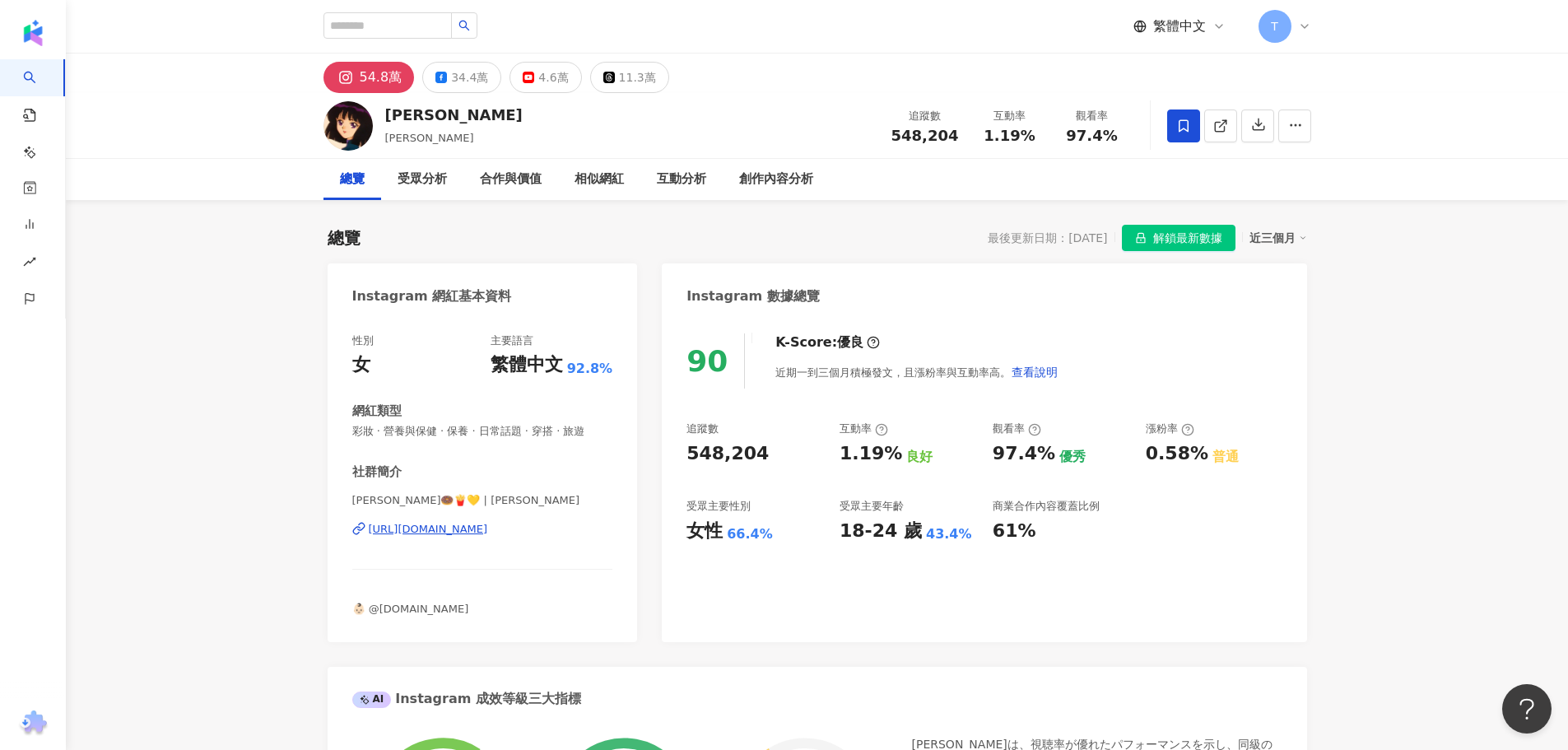
click at [377, 80] on div "54.8萬" at bounding box center [381, 77] width 43 height 23
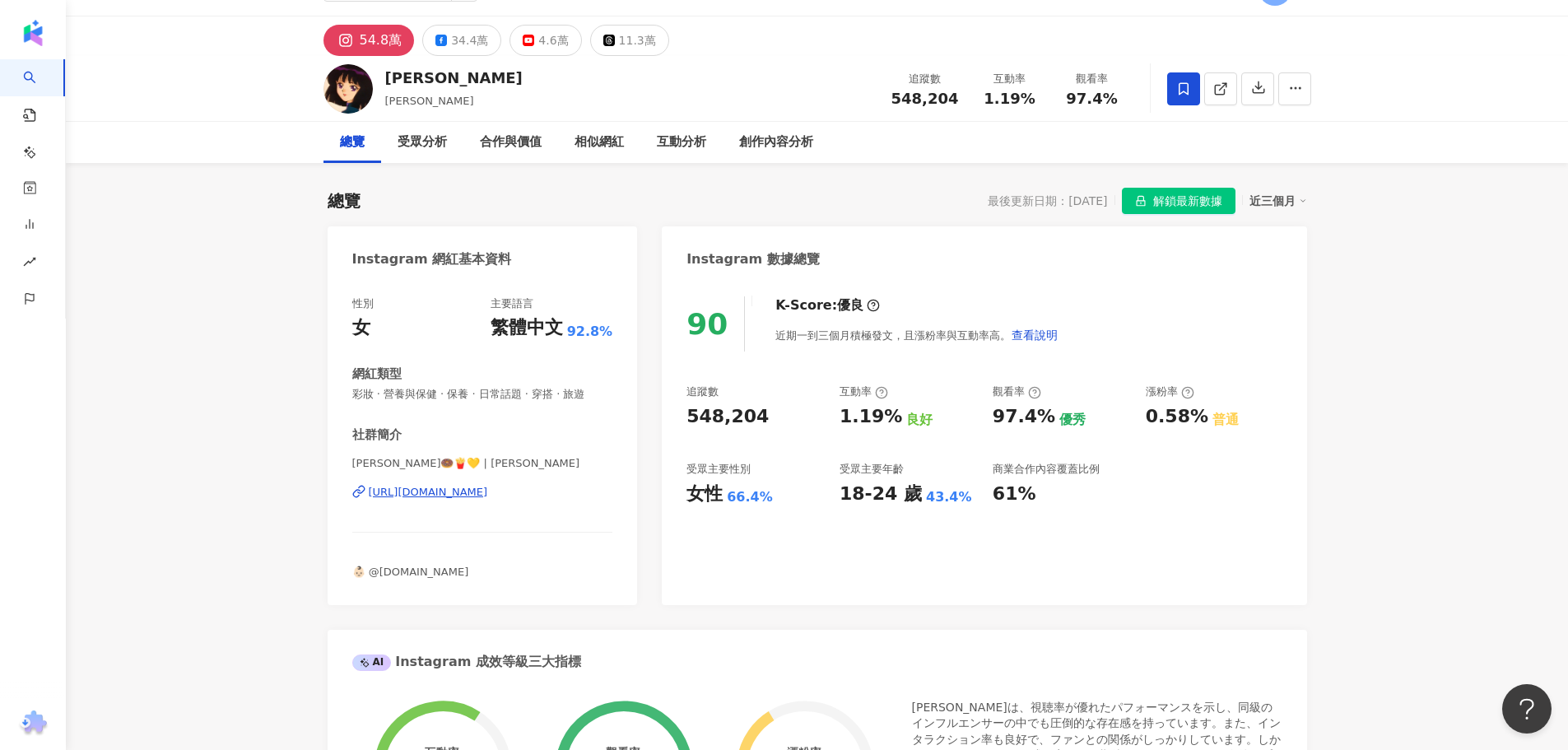
scroll to position [82, 0]
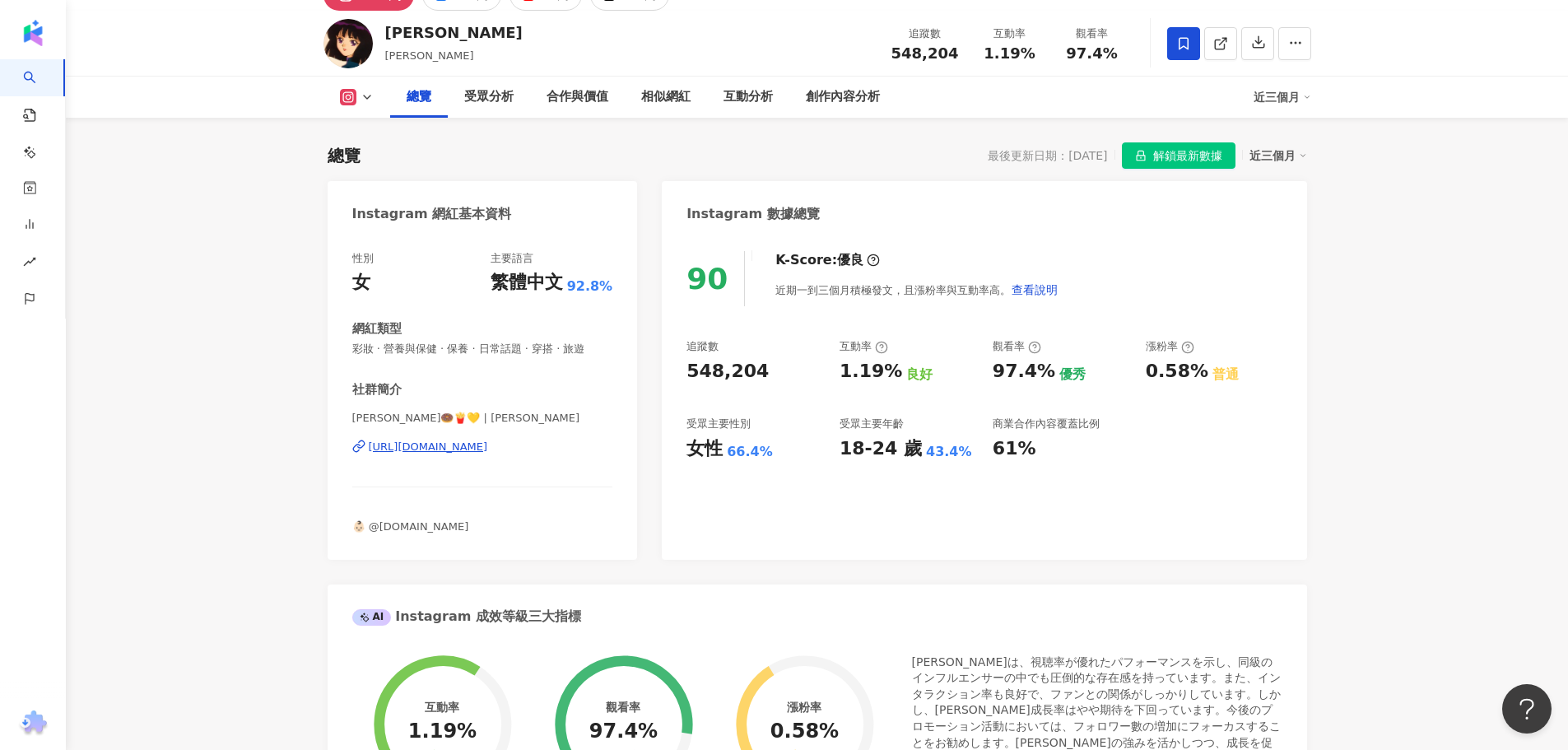
click at [420, 450] on div "https://www.instagram.com/ninaxxya/" at bounding box center [428, 446] width 119 height 15
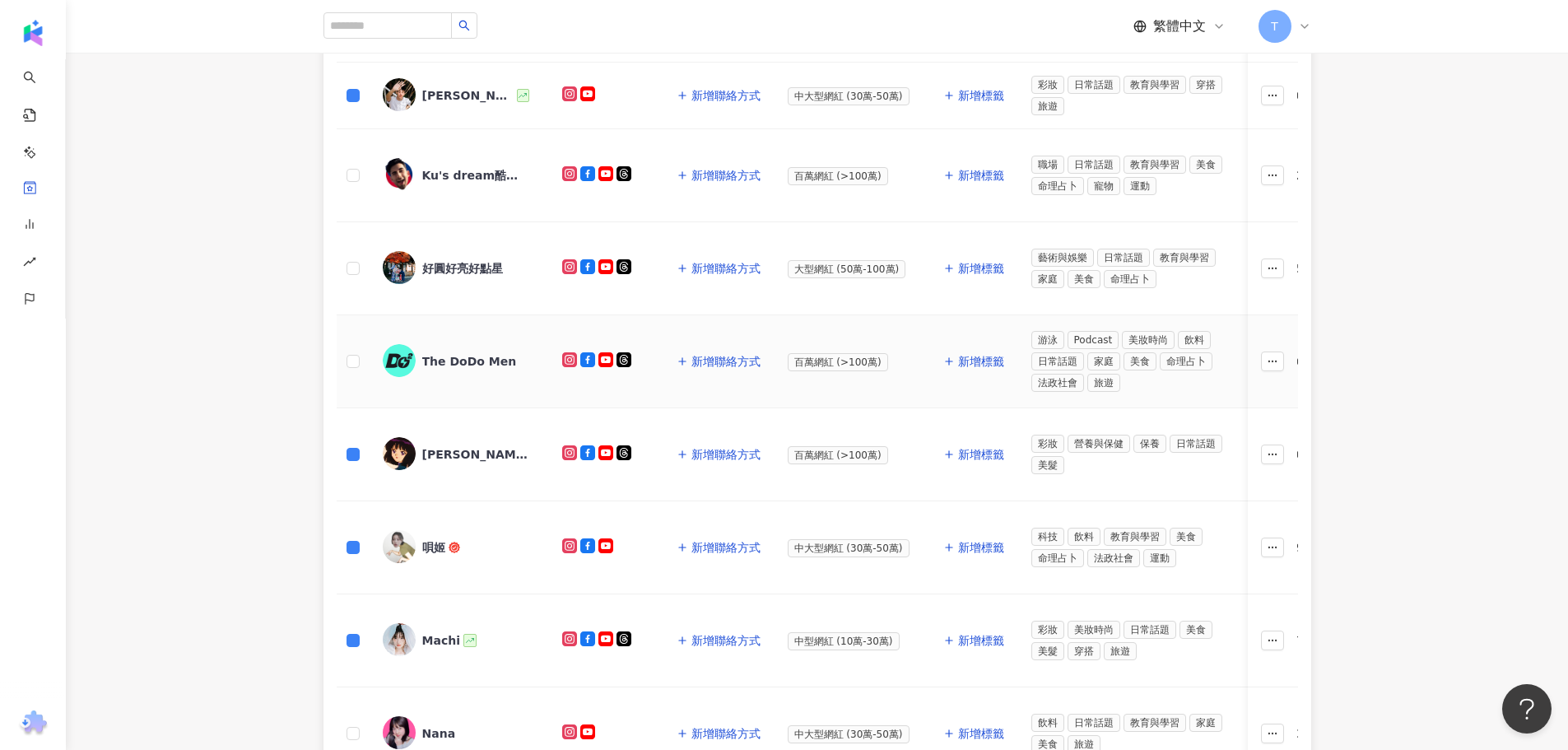
scroll to position [658, 0]
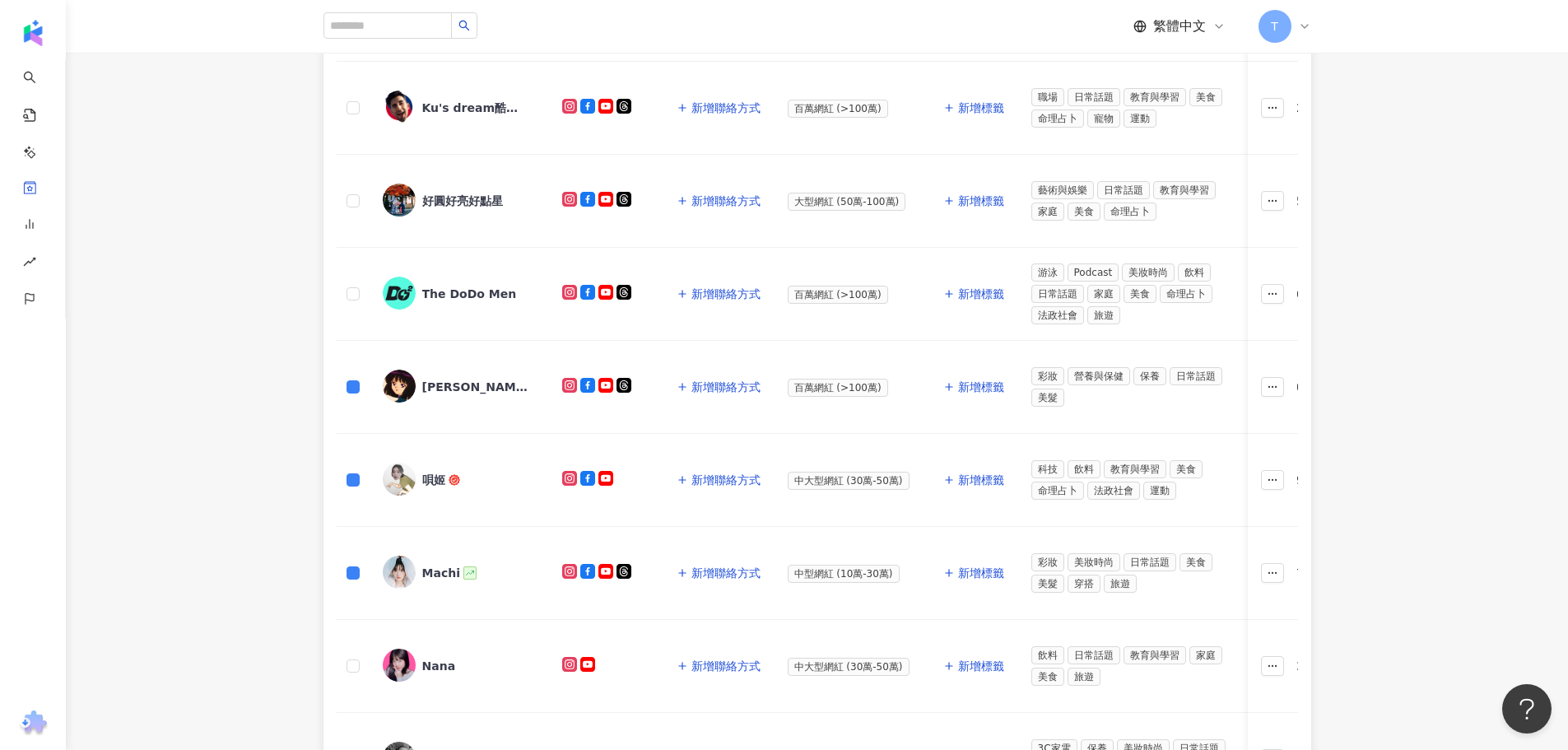
click at [439, 479] on div "唄姬" at bounding box center [433, 479] width 23 height 16
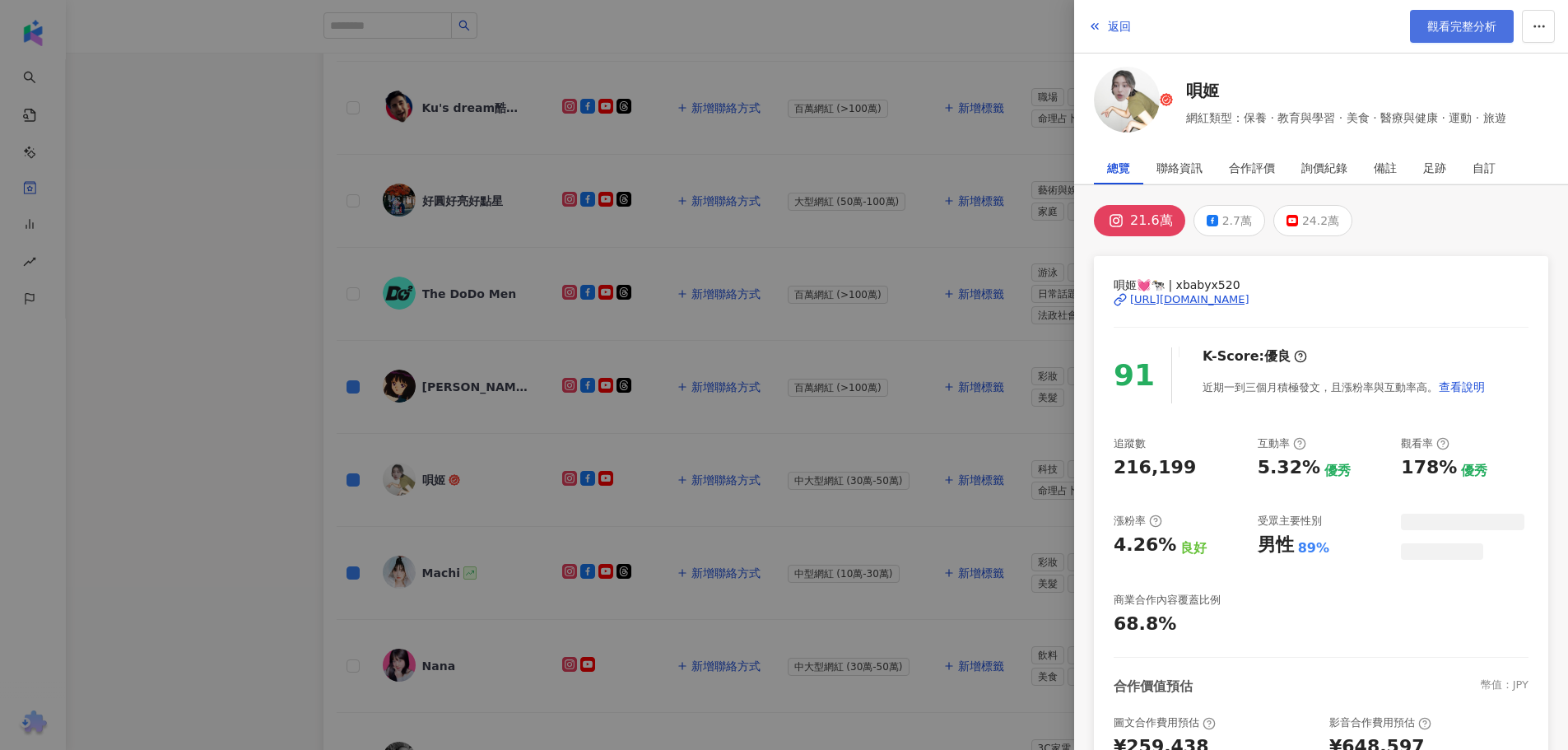
click at [1467, 23] on span "觀看完整分析" at bounding box center [1462, 26] width 69 height 13
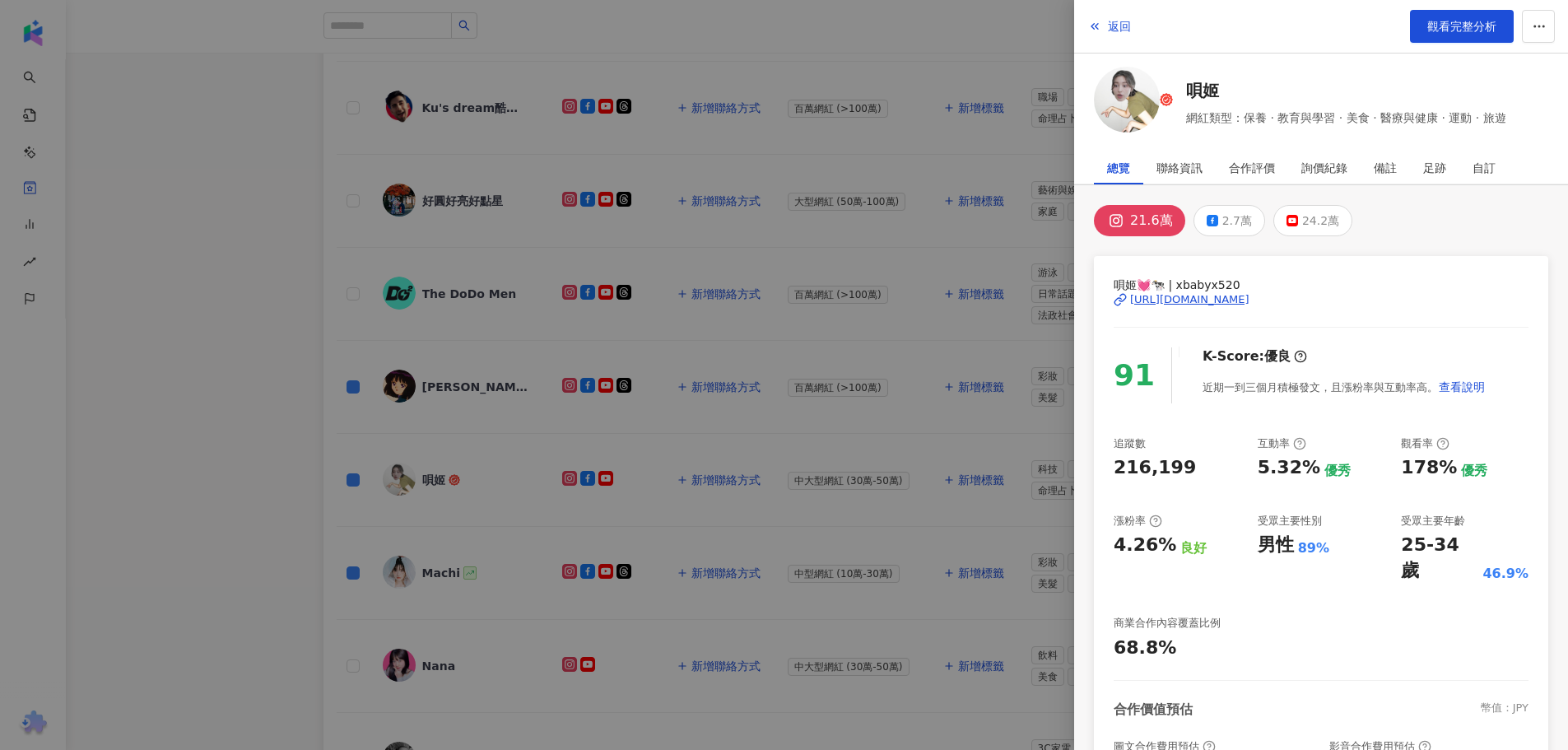
click at [159, 323] on div at bounding box center [784, 375] width 1568 height 750
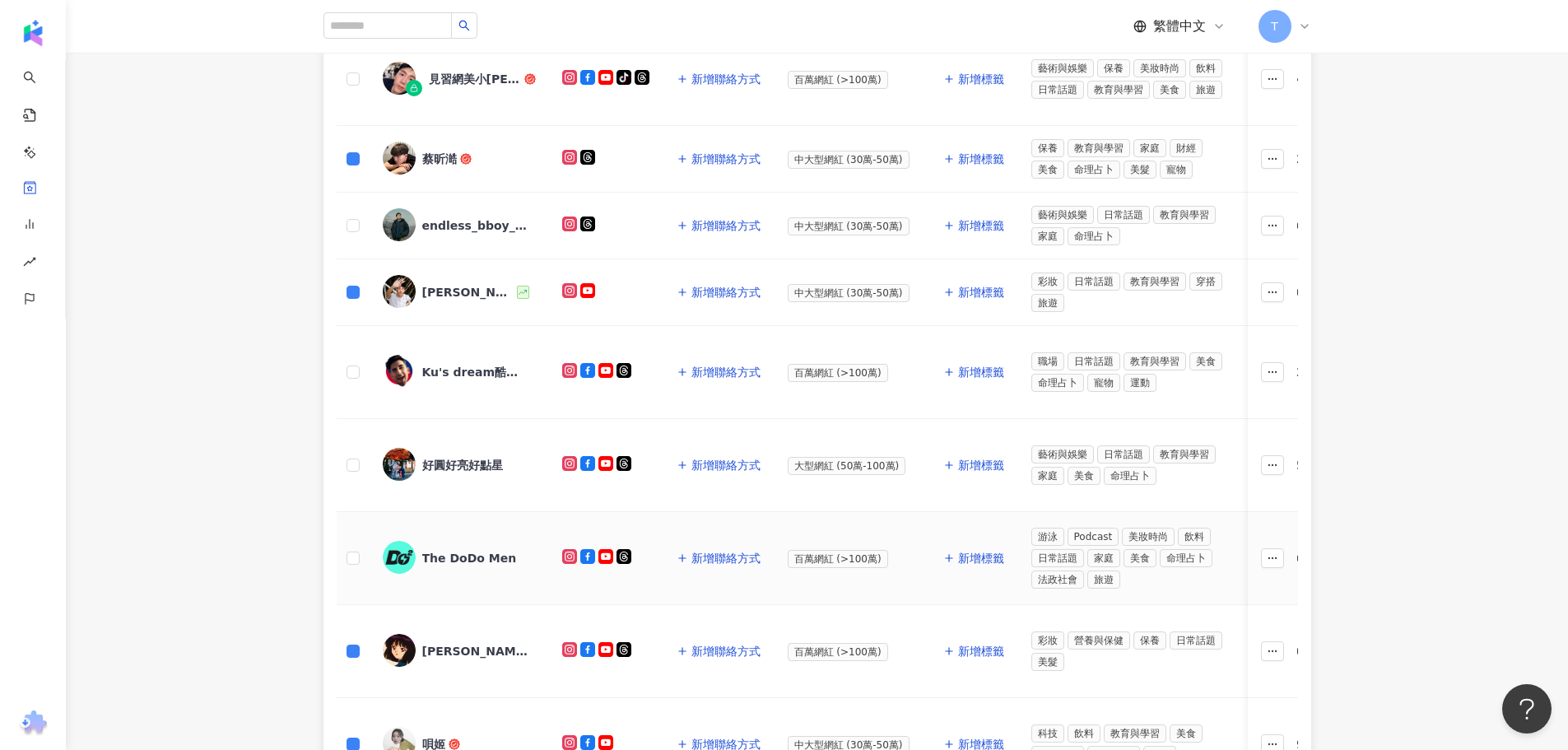
scroll to position [247, 0]
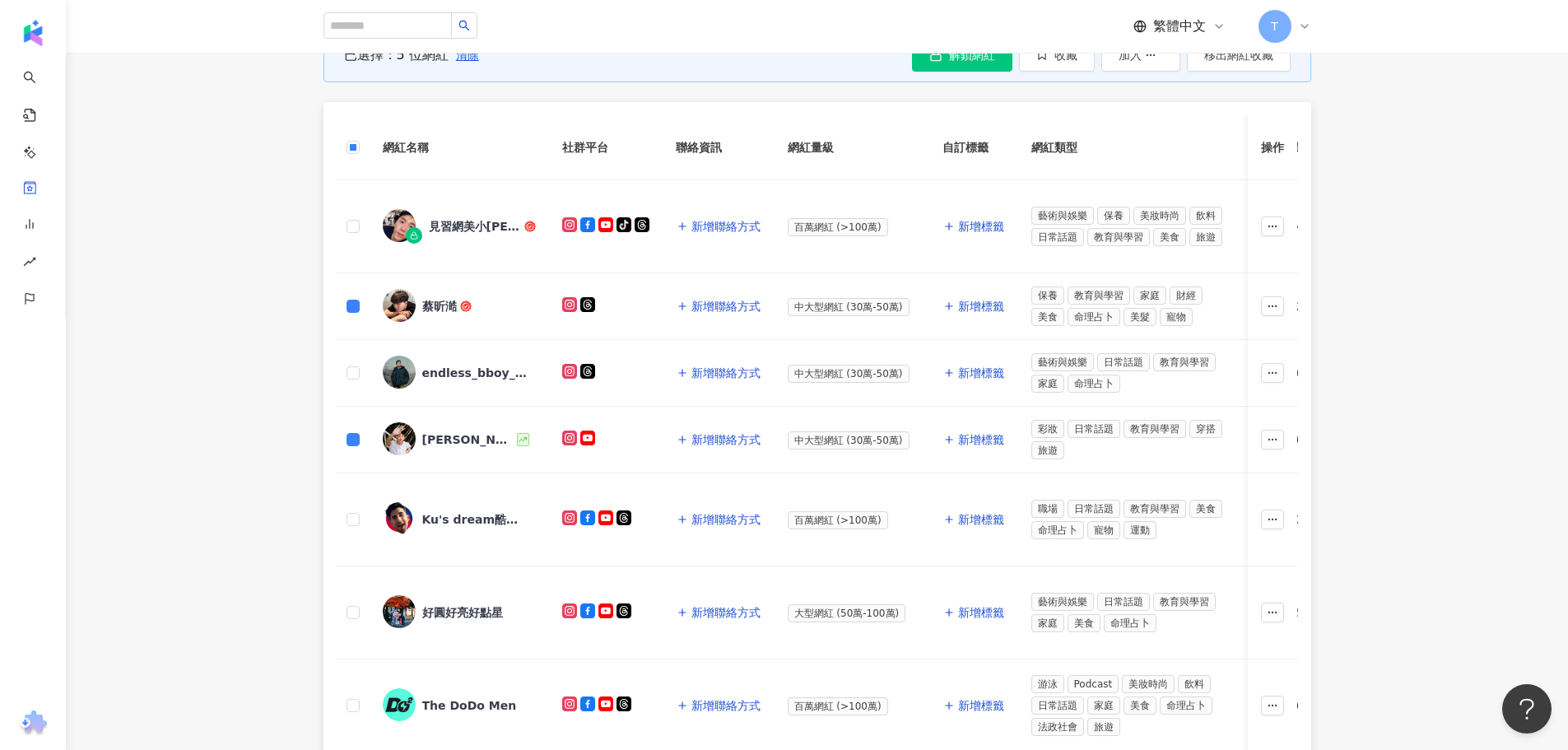
click at [435, 443] on div "[PERSON_NAME]" at bounding box center [468, 439] width 92 height 16
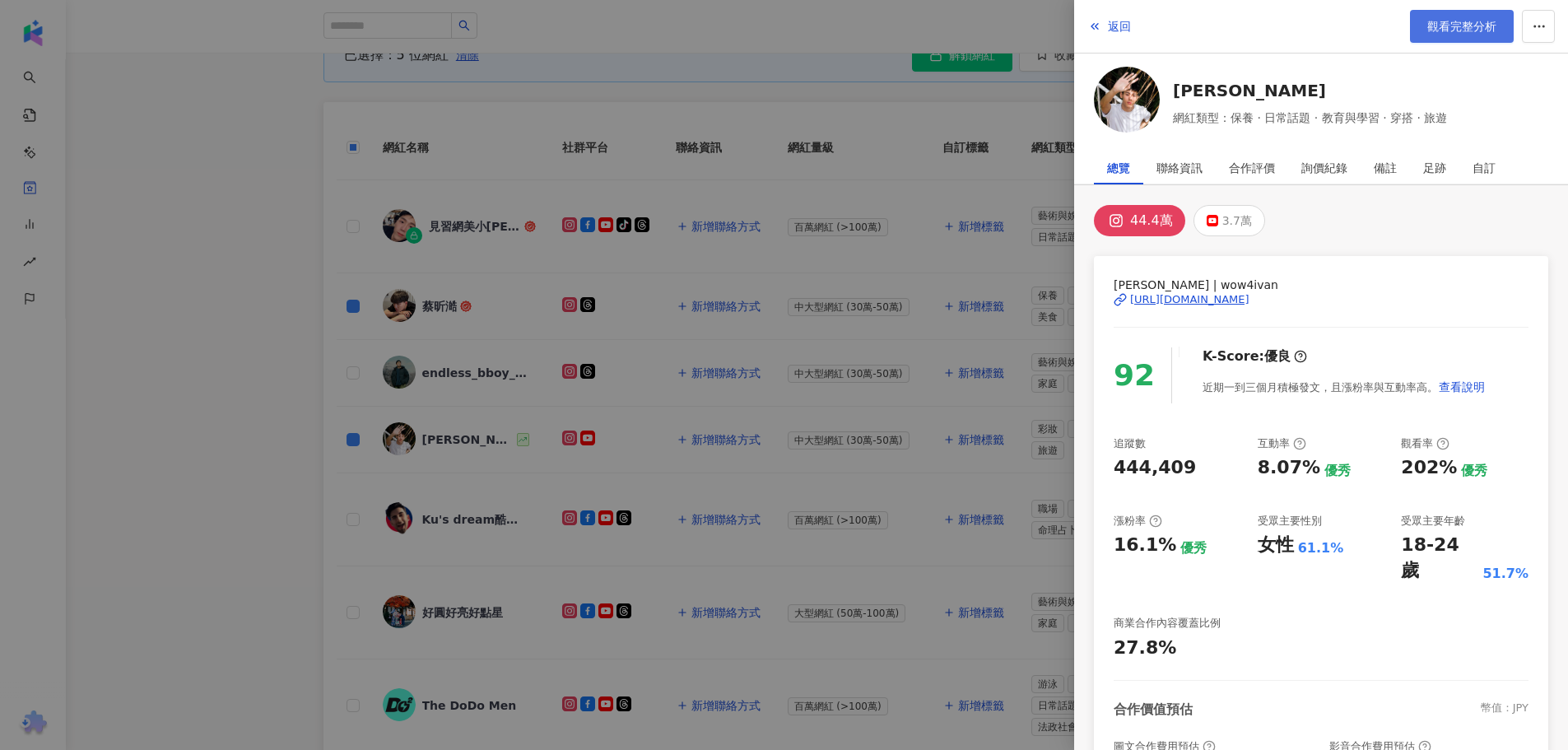
click at [1452, 28] on span "觀看完整分析" at bounding box center [1462, 26] width 69 height 13
click at [233, 342] on div at bounding box center [784, 375] width 1568 height 750
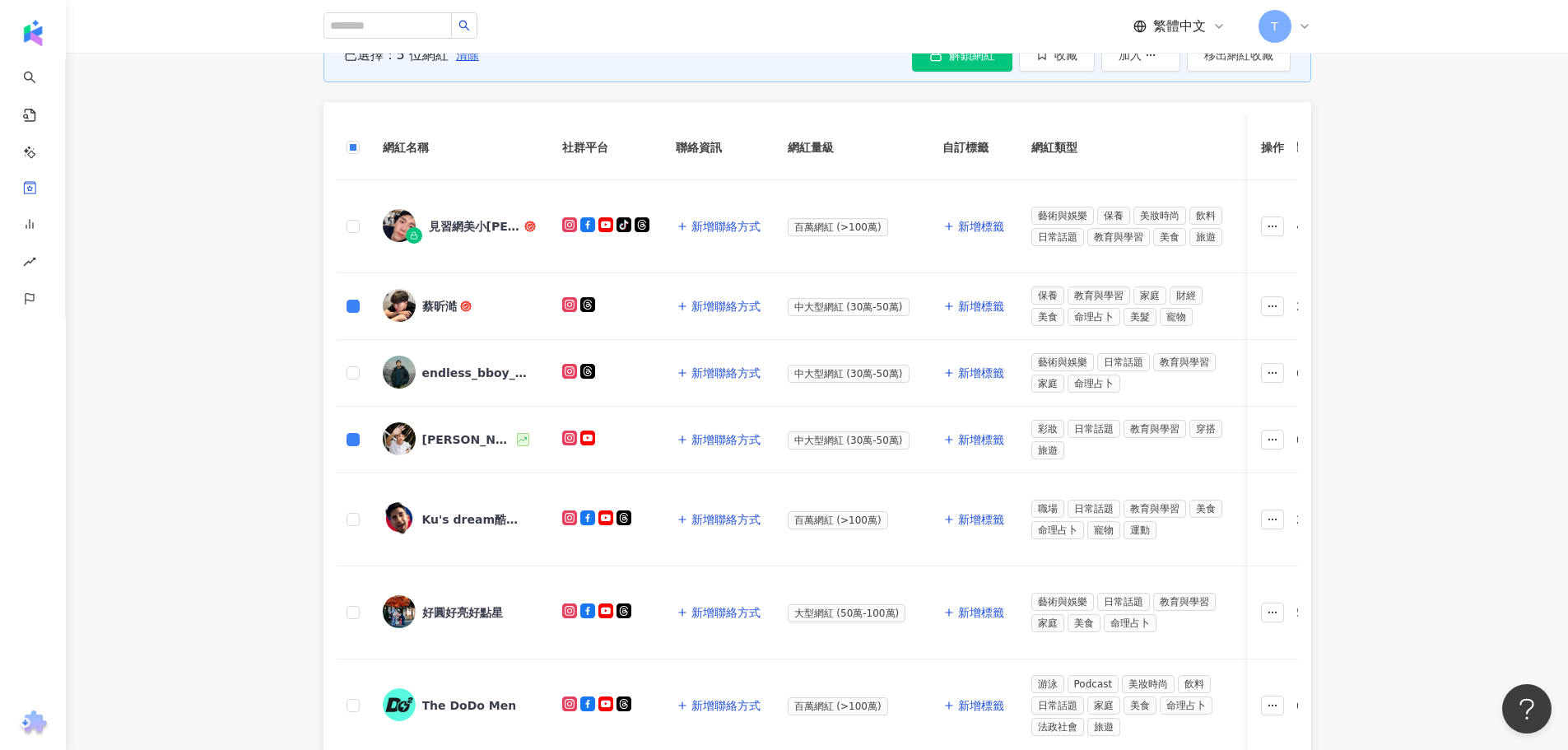
click at [446, 308] on div "蔡昕澔" at bounding box center [439, 306] width 34 height 16
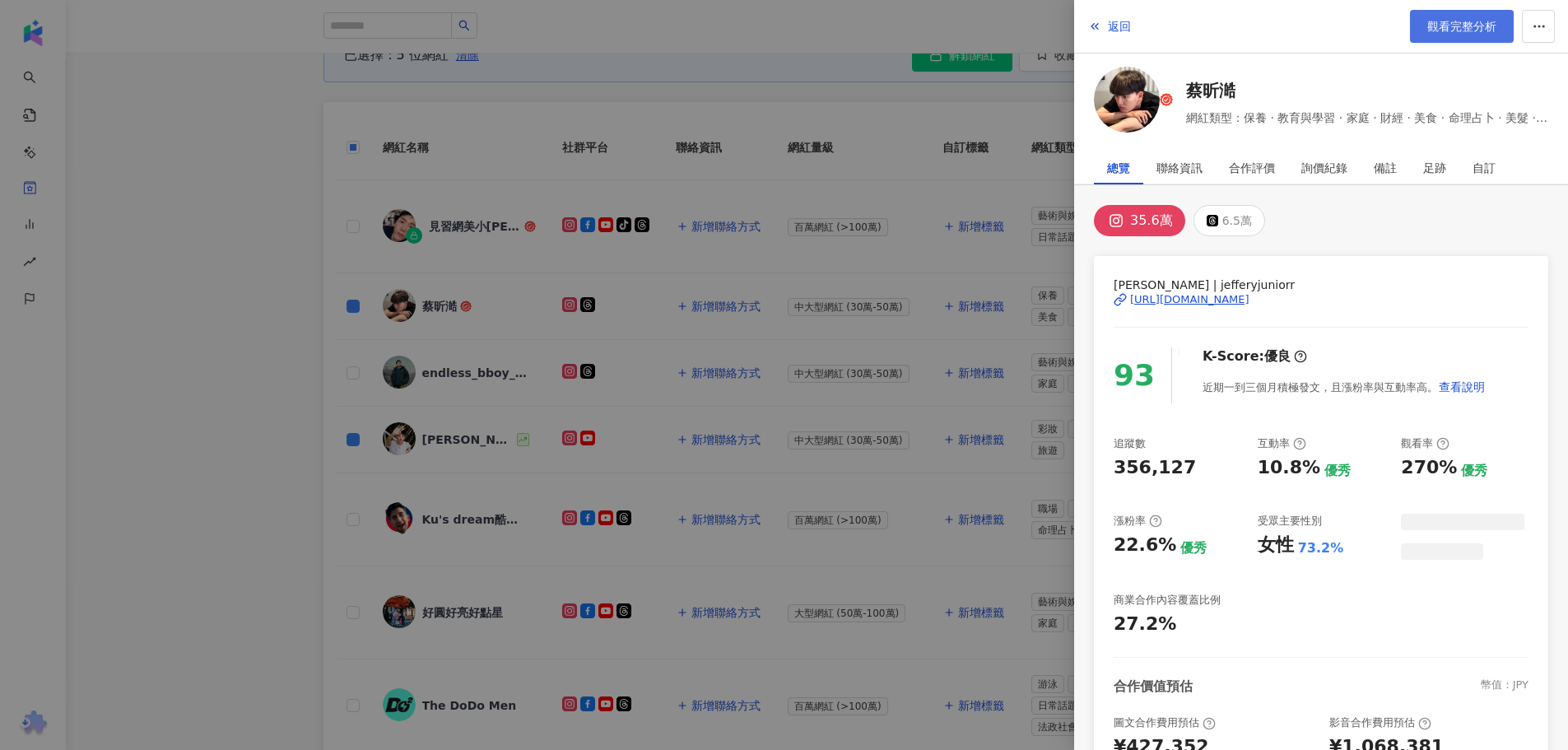
click at [1457, 26] on span "觀看完整分析" at bounding box center [1462, 26] width 69 height 13
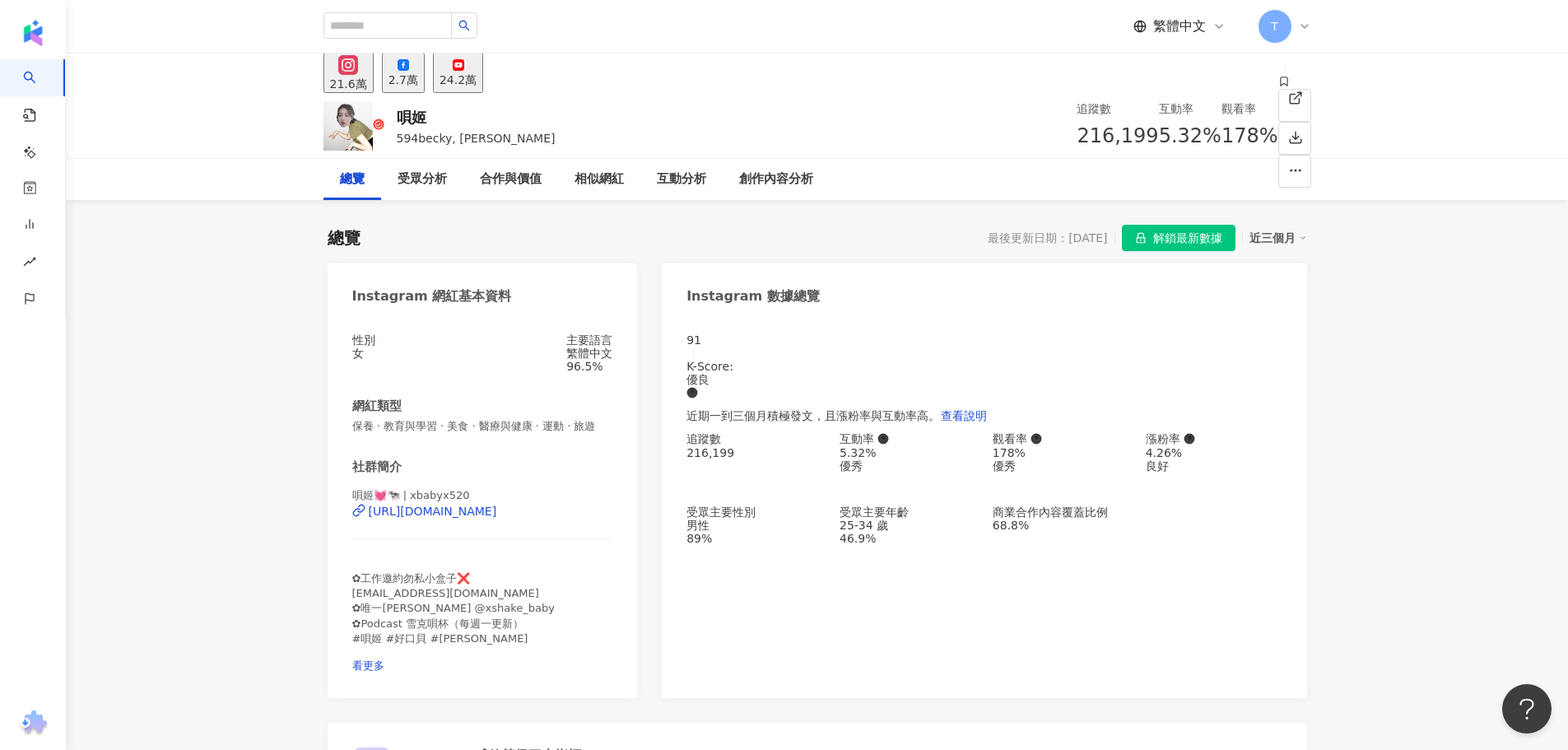
click at [859, 532] on div "25-34 歲" at bounding box center [908, 525] width 137 height 13
click at [424, 518] on div "https://www.instagram.com/xbabyx520/" at bounding box center [433, 510] width 128 height 13
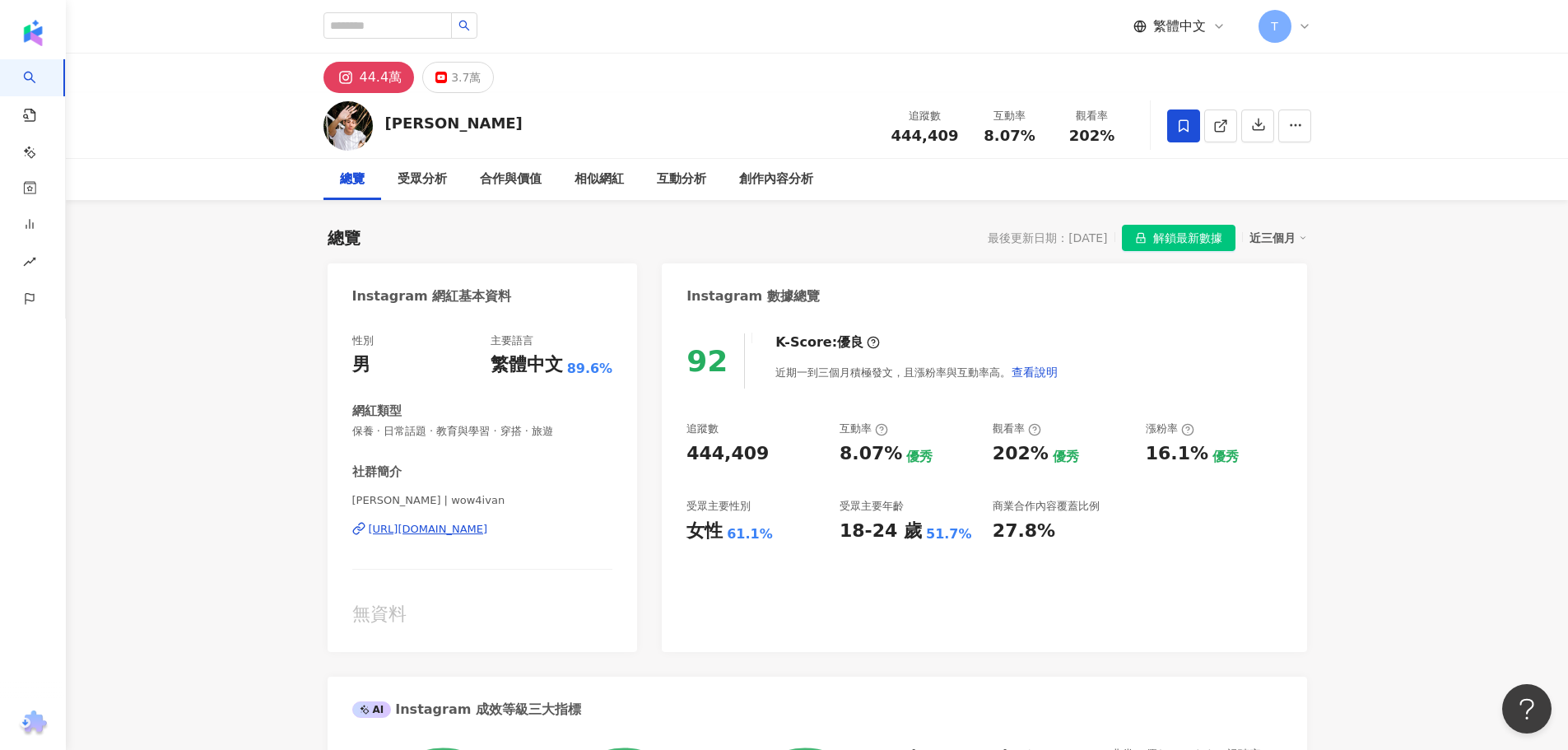
click at [408, 533] on div "[URL][DOMAIN_NAME]" at bounding box center [428, 528] width 119 height 15
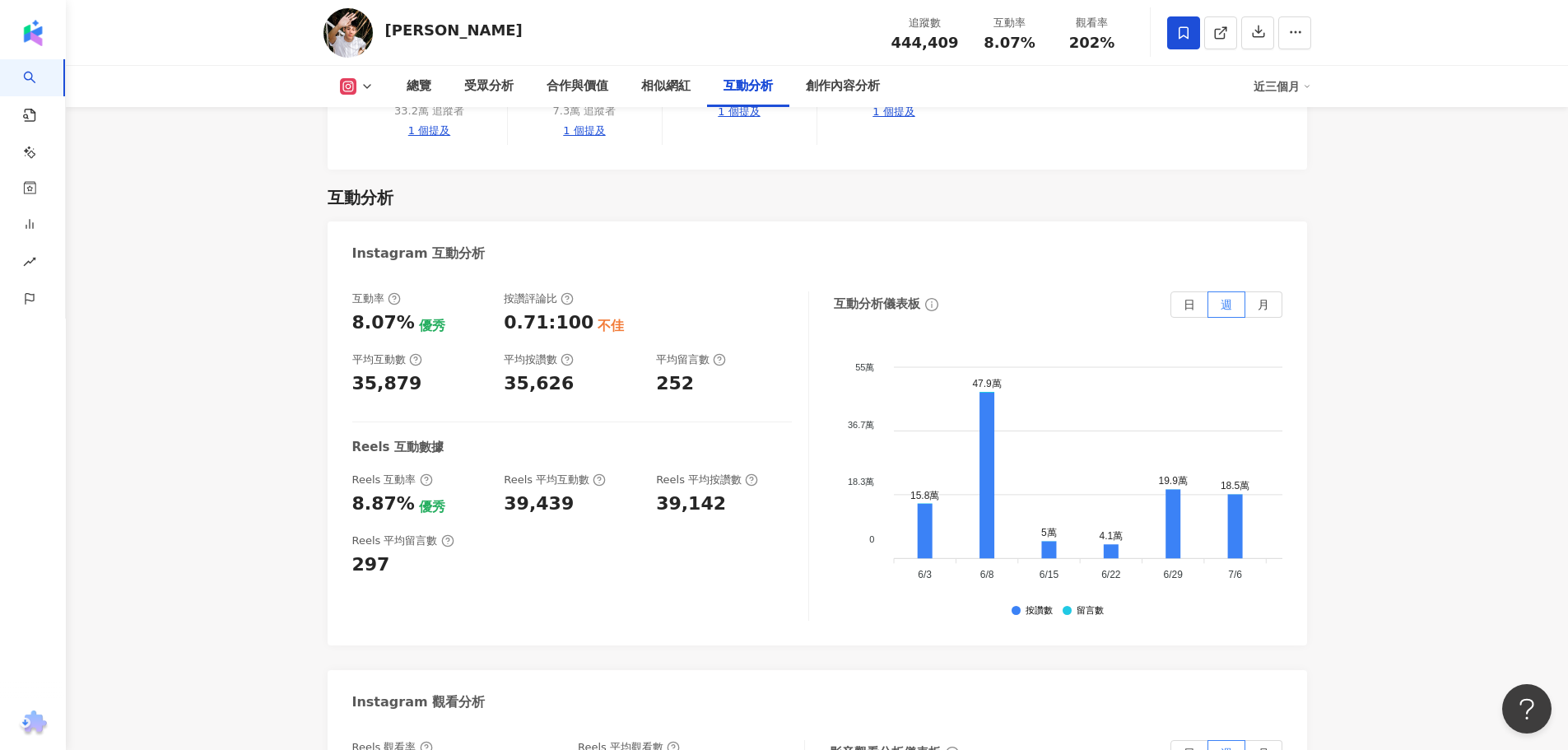
scroll to position [3621, 0]
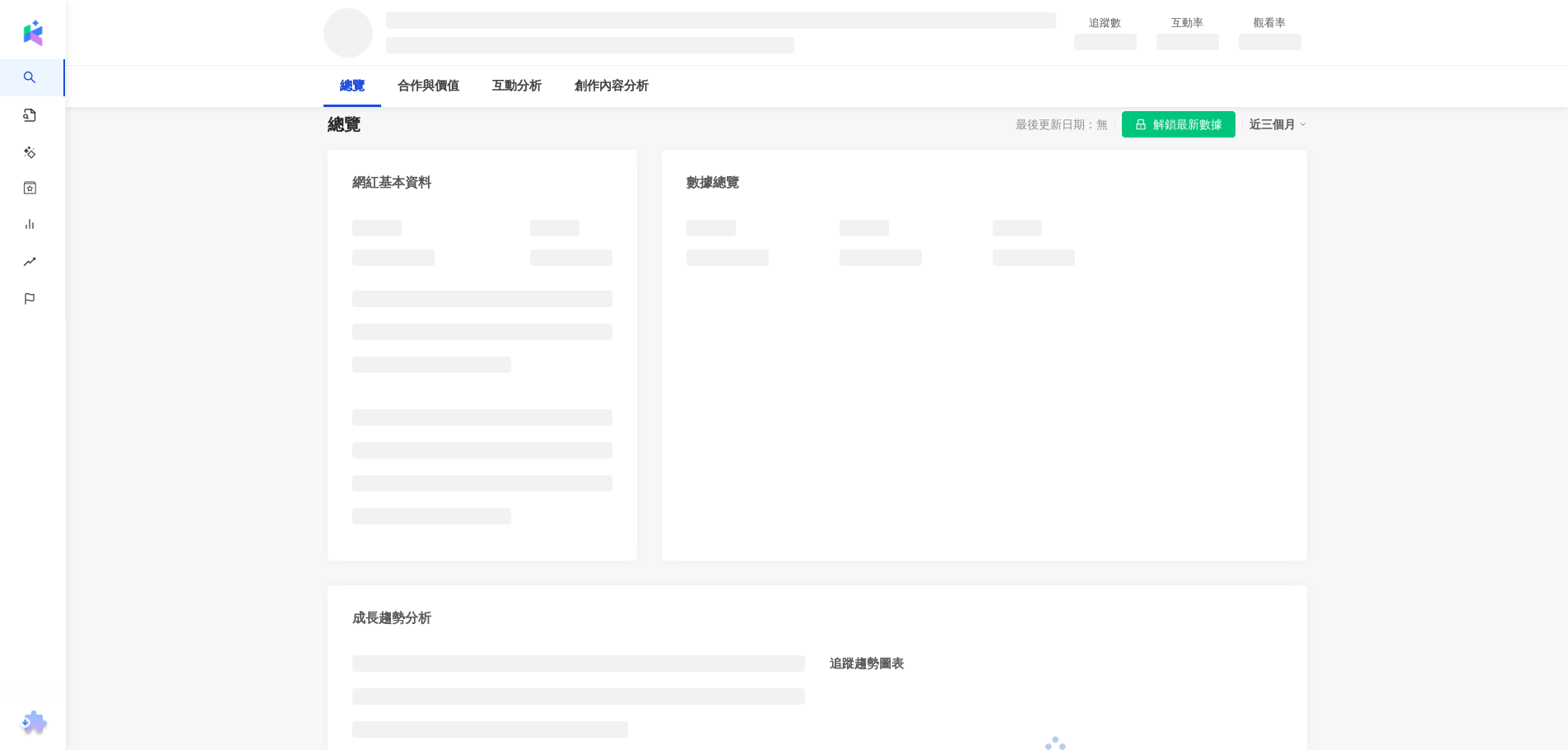
scroll to position [164, 0]
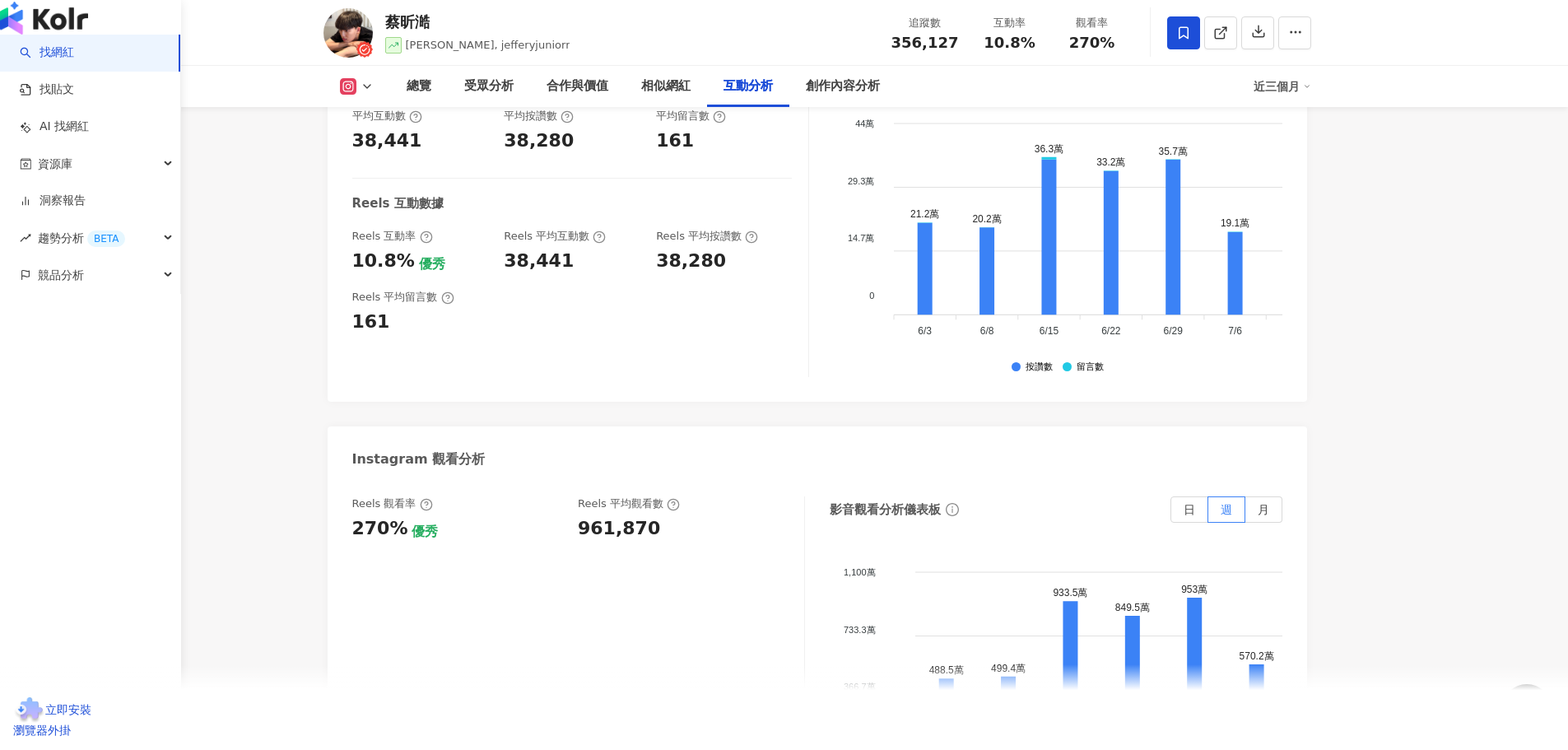
scroll to position [3499, 0]
